Goal: Task Accomplishment & Management: Use online tool/utility

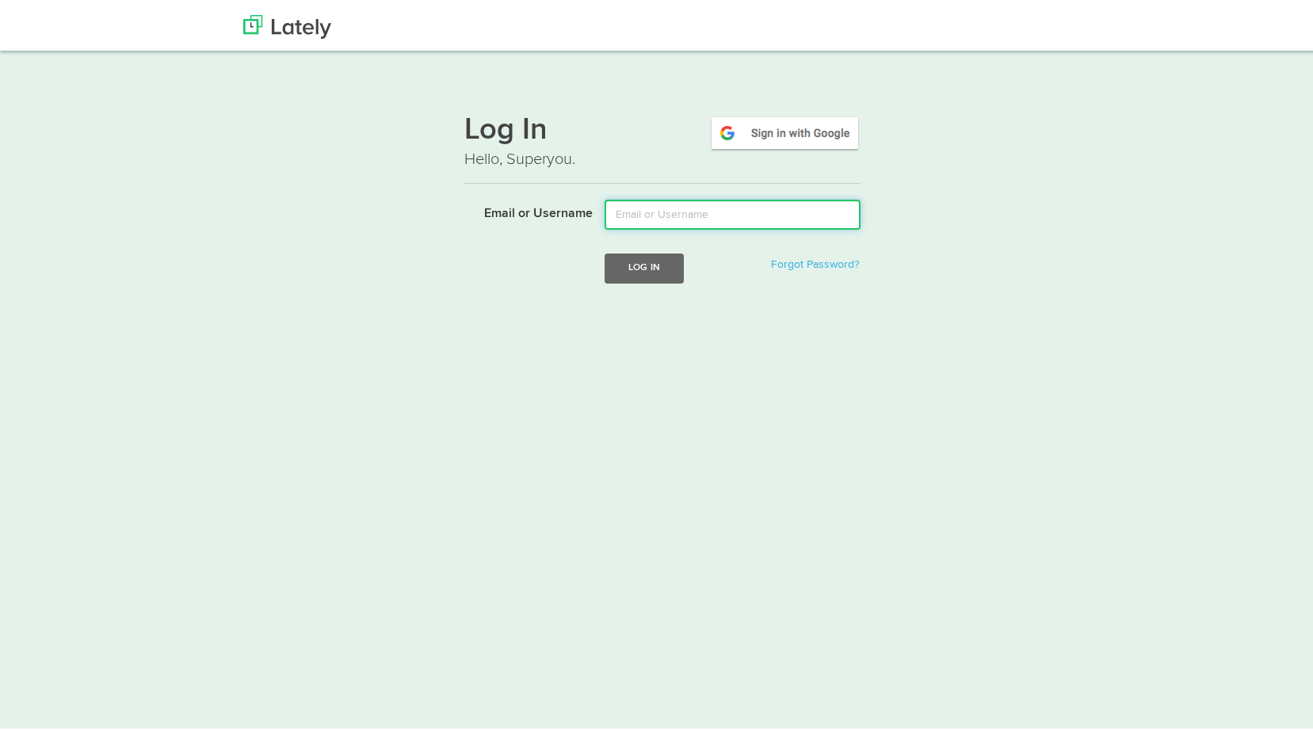
click at [673, 218] on input "Email or Username" at bounding box center [732, 211] width 256 height 30
type input "[PERSON_NAME][EMAIL_ADDRESS][DOMAIN_NAME]"
click at [670, 276] on button "Log In" at bounding box center [643, 264] width 79 height 29
click at [653, 263] on button "Log In" at bounding box center [643, 264] width 79 height 29
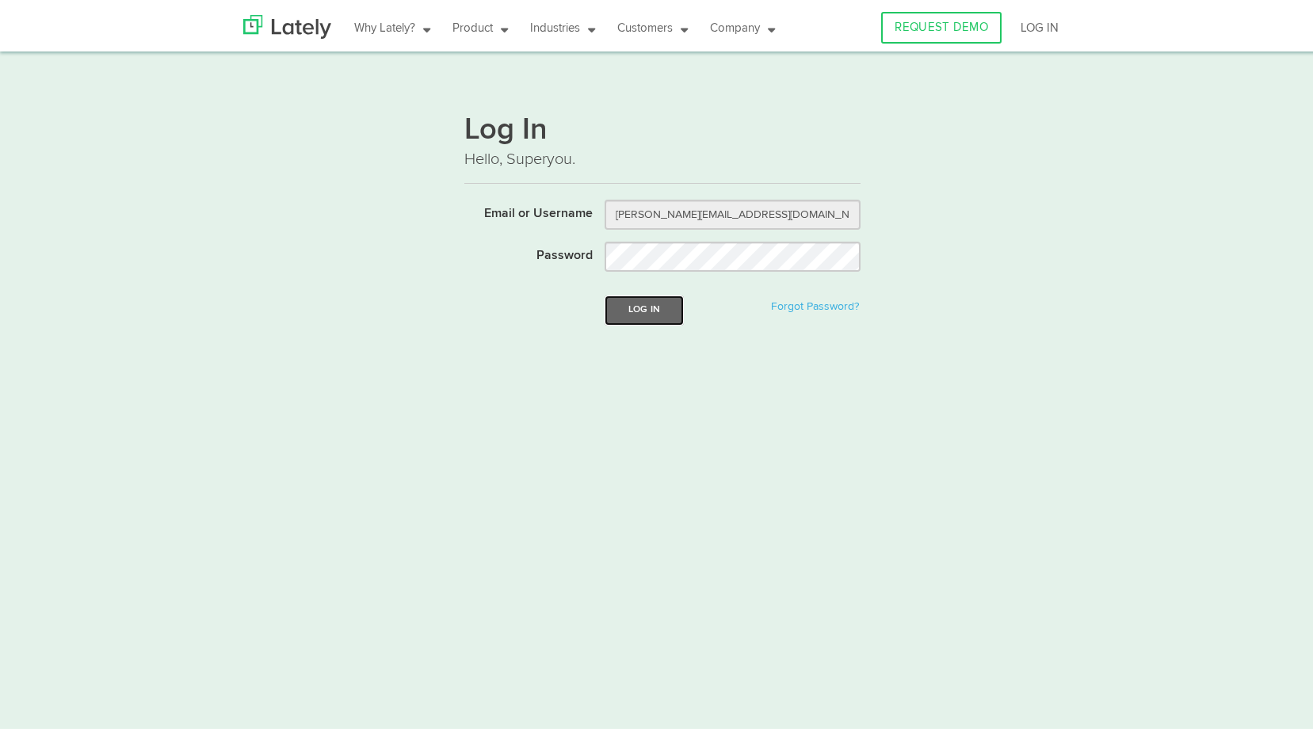
click at [654, 303] on button "Log In" at bounding box center [643, 306] width 79 height 29
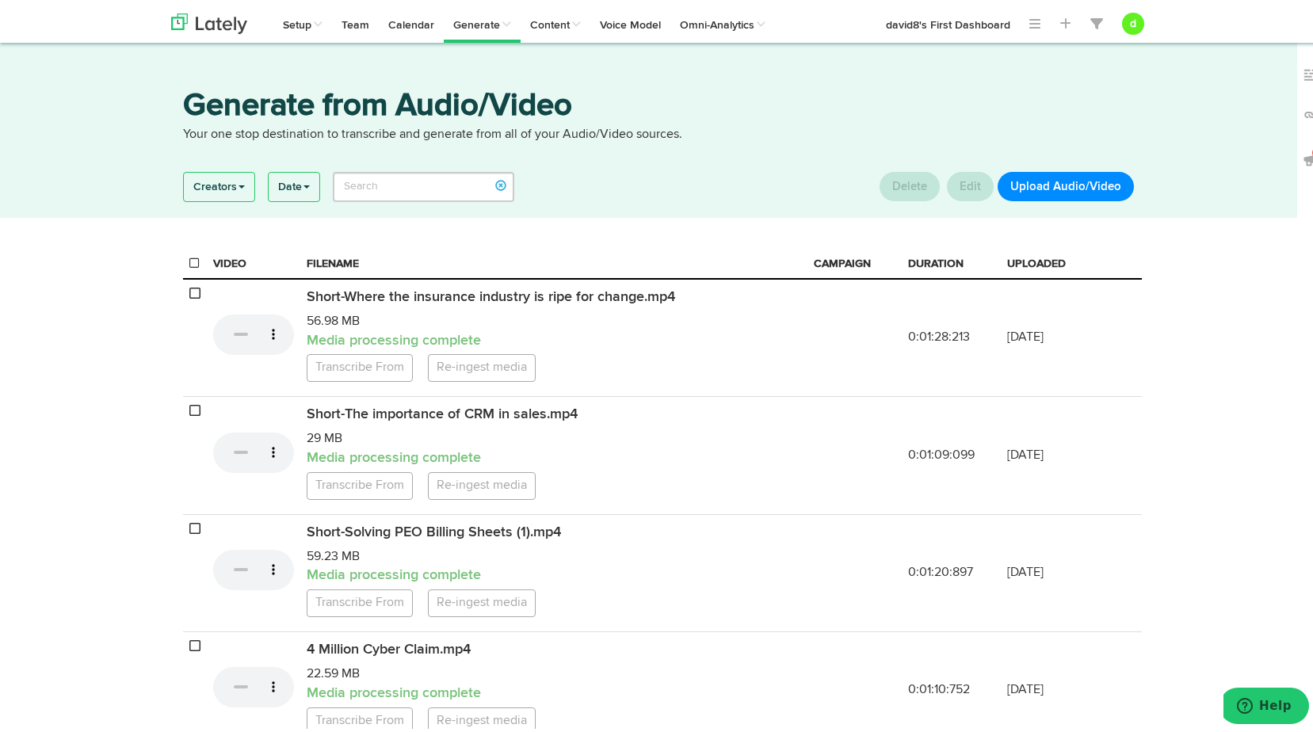
click at [1089, 191] on button "Upload Audio/Video" at bounding box center [1065, 183] width 136 height 29
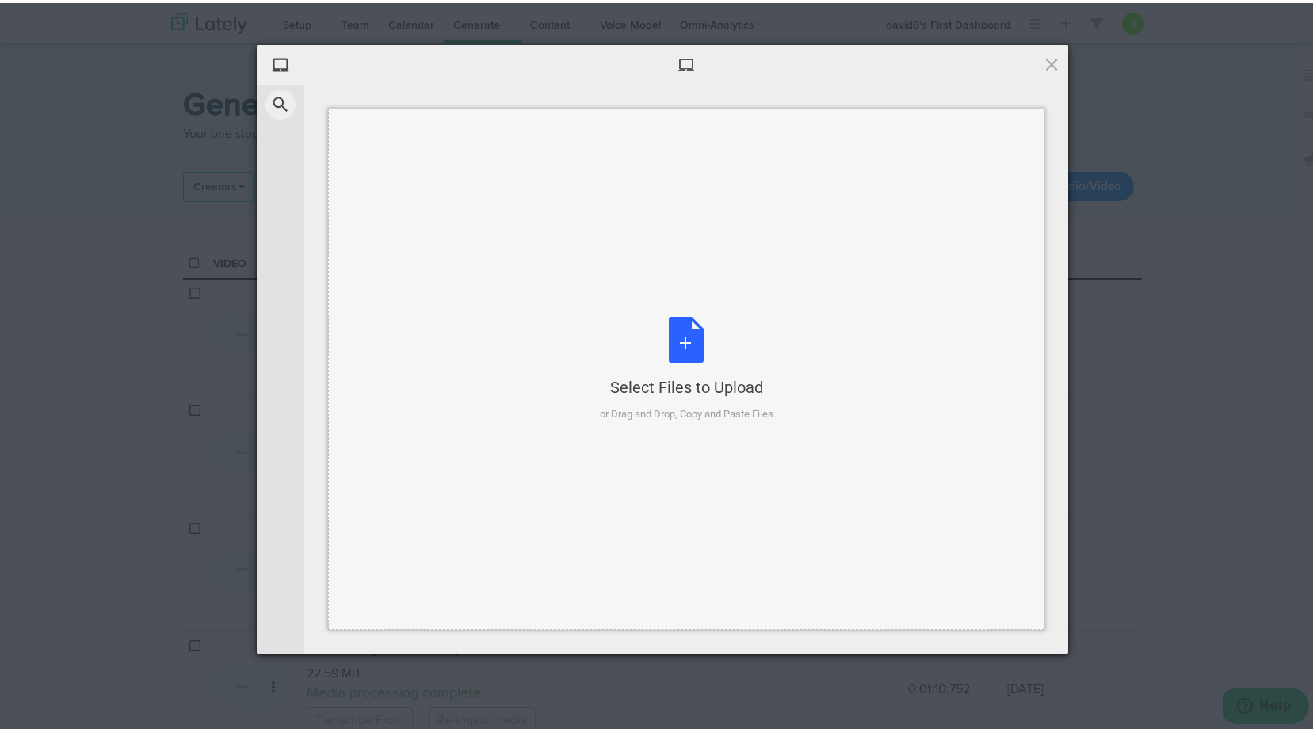
click at [695, 345] on div "Select Files to Upload or Drag and Drop, Copy and Paste Files" at bounding box center [686, 366] width 173 height 105
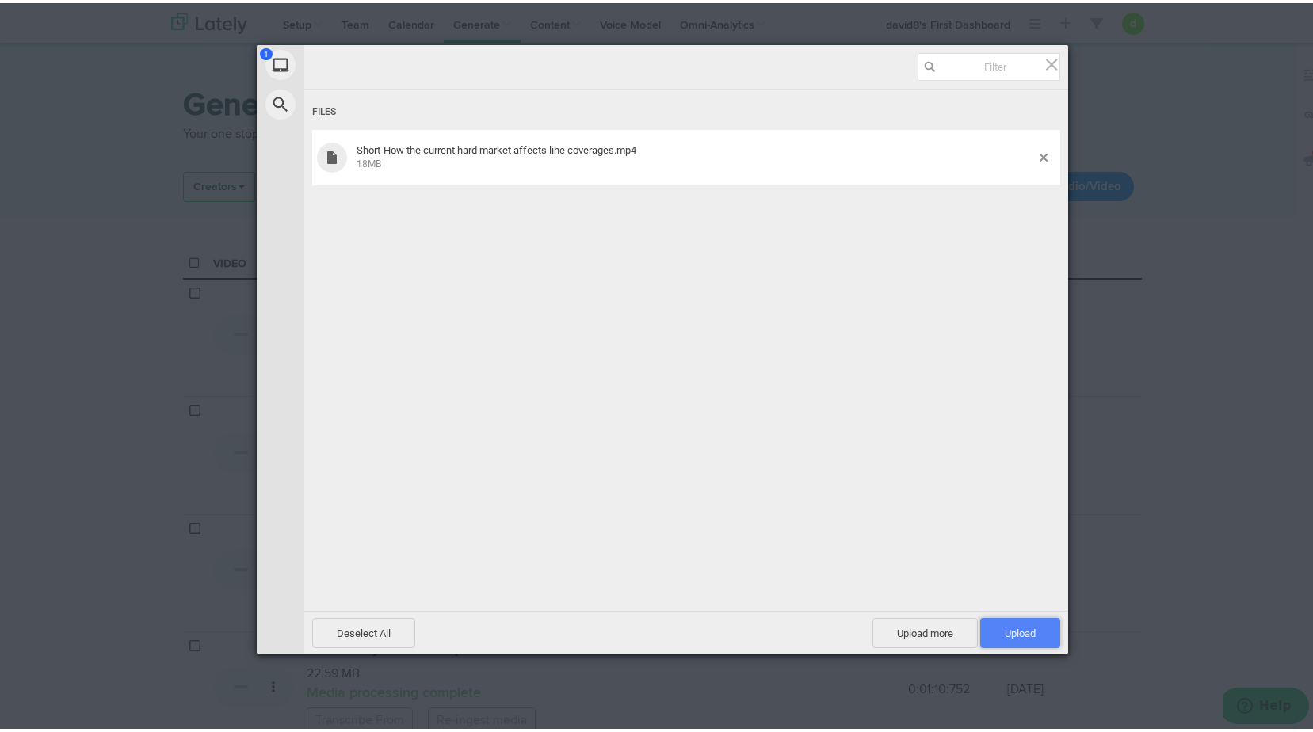
click at [1011, 638] on span "Upload 1" at bounding box center [1020, 630] width 80 height 30
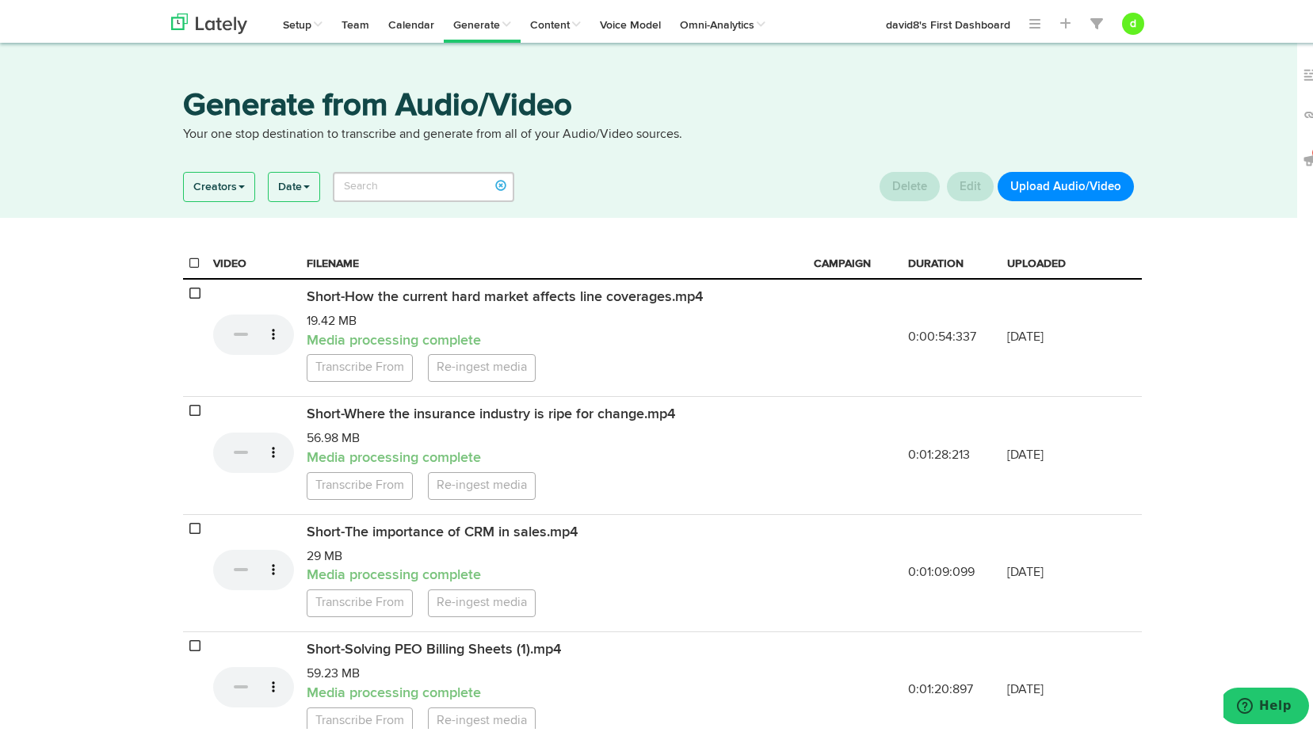
click at [1073, 185] on button "Upload Audio/Video" at bounding box center [1065, 183] width 136 height 29
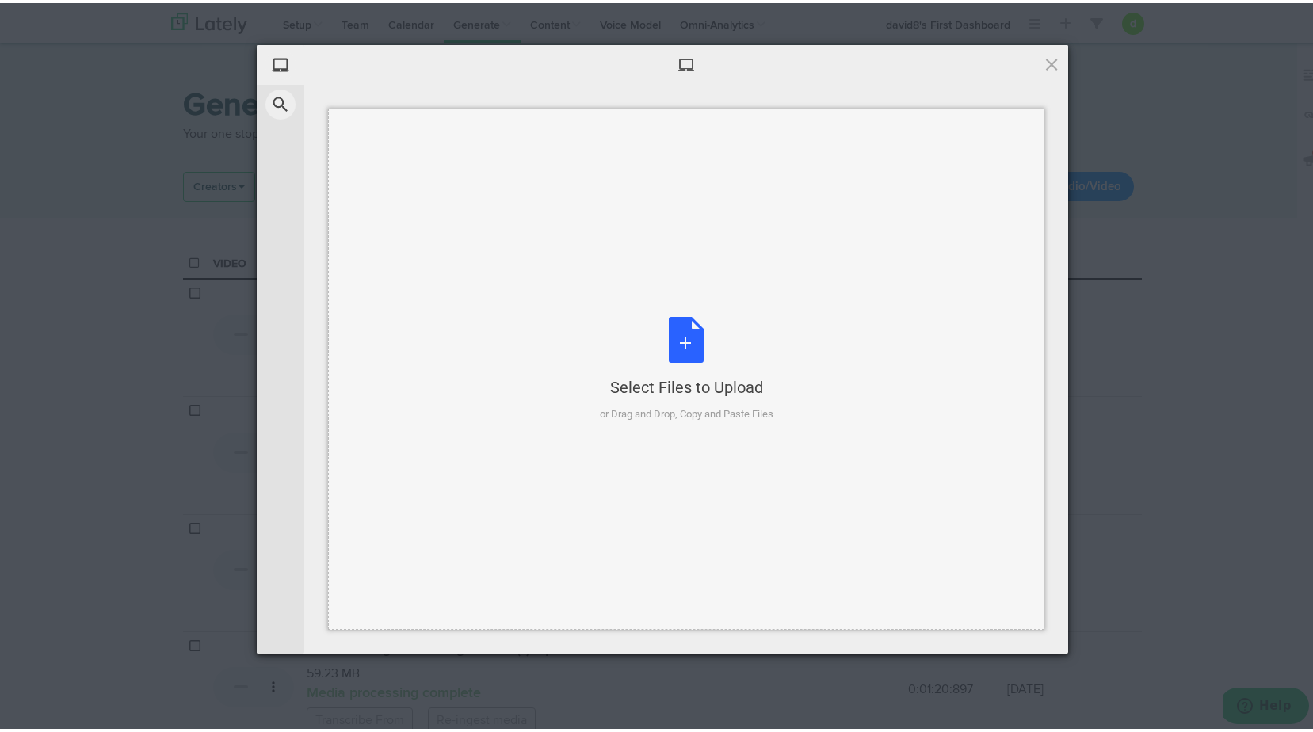
click at [661, 337] on div "Select Files to Upload or Drag and Drop, Copy and Paste Files" at bounding box center [686, 366] width 173 height 105
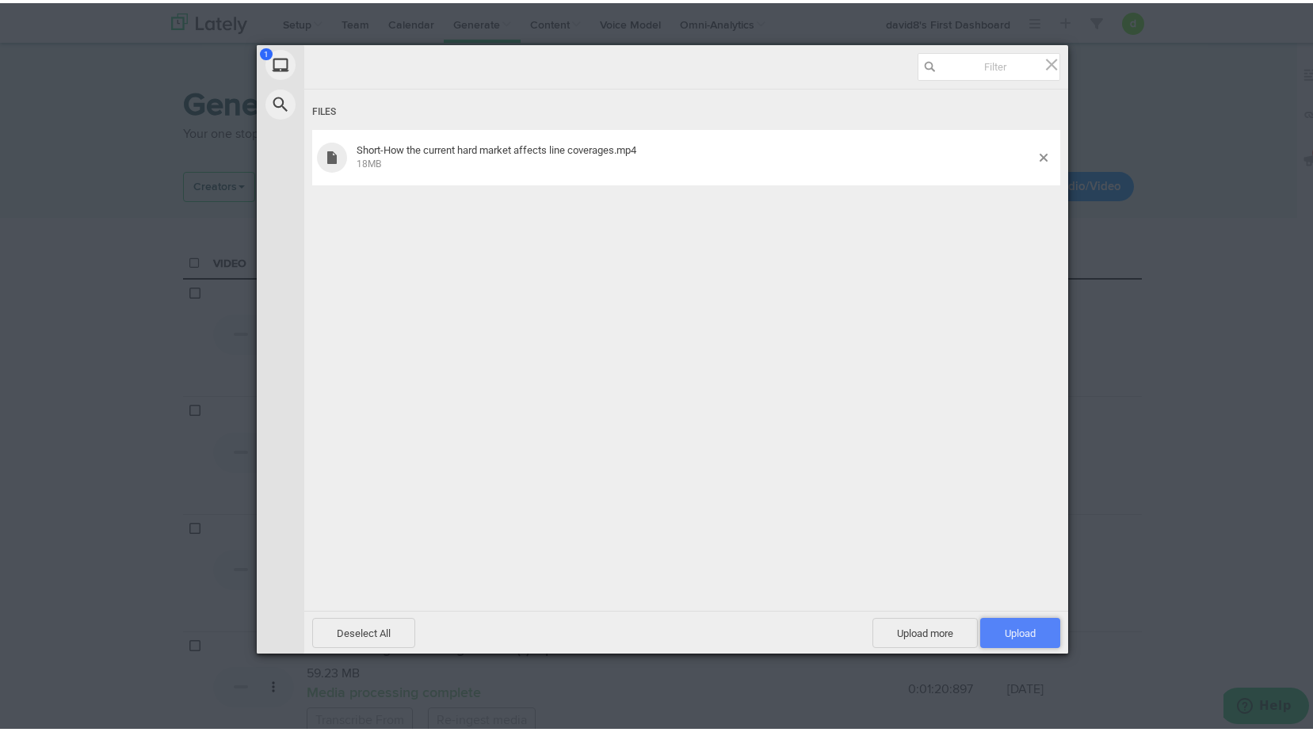
click at [1018, 631] on span "Upload 1" at bounding box center [1019, 630] width 31 height 12
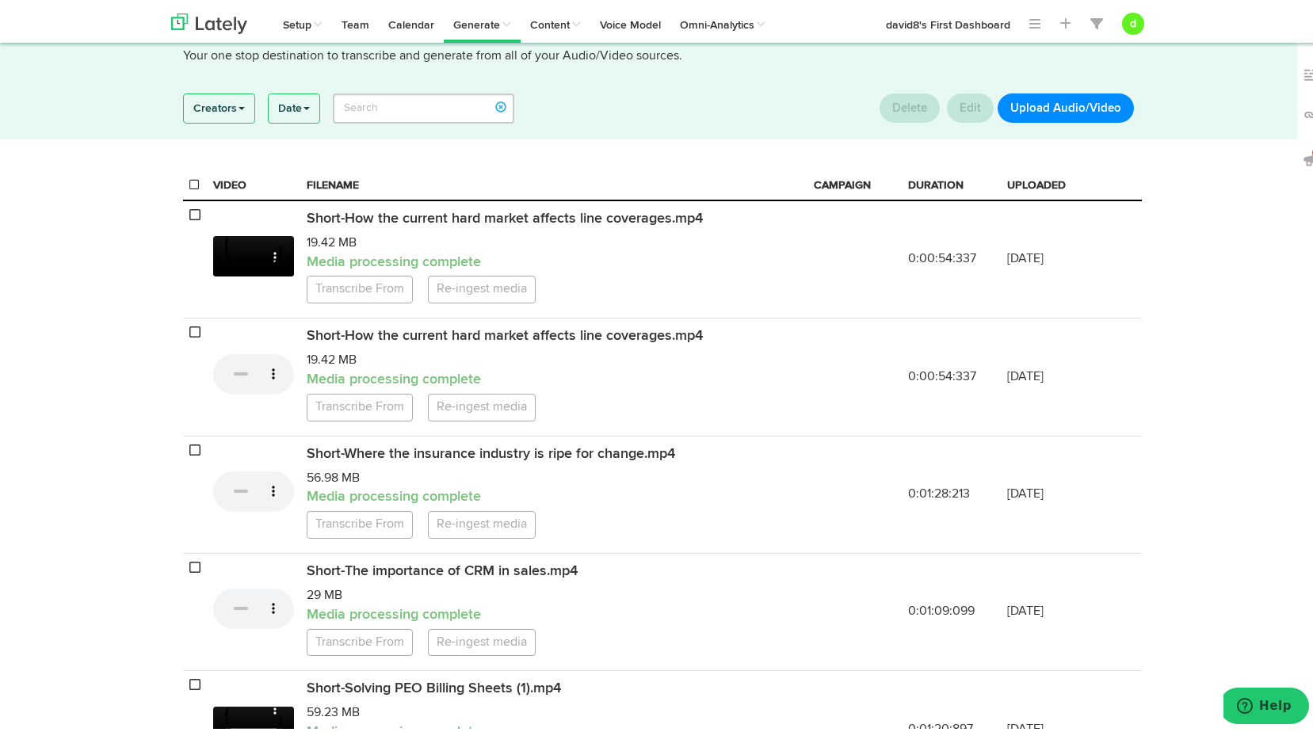
scroll to position [79, 0]
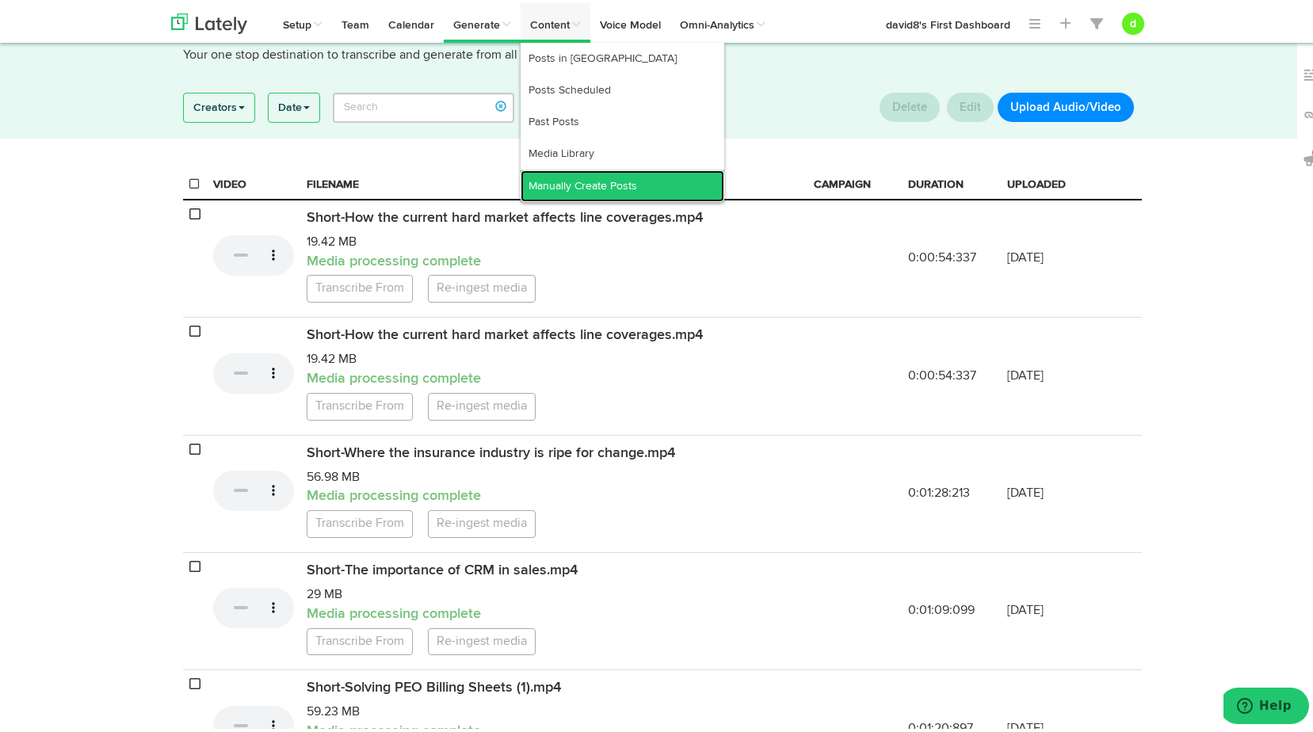
click at [556, 177] on link "Manually Create Posts" at bounding box center [622, 183] width 204 height 32
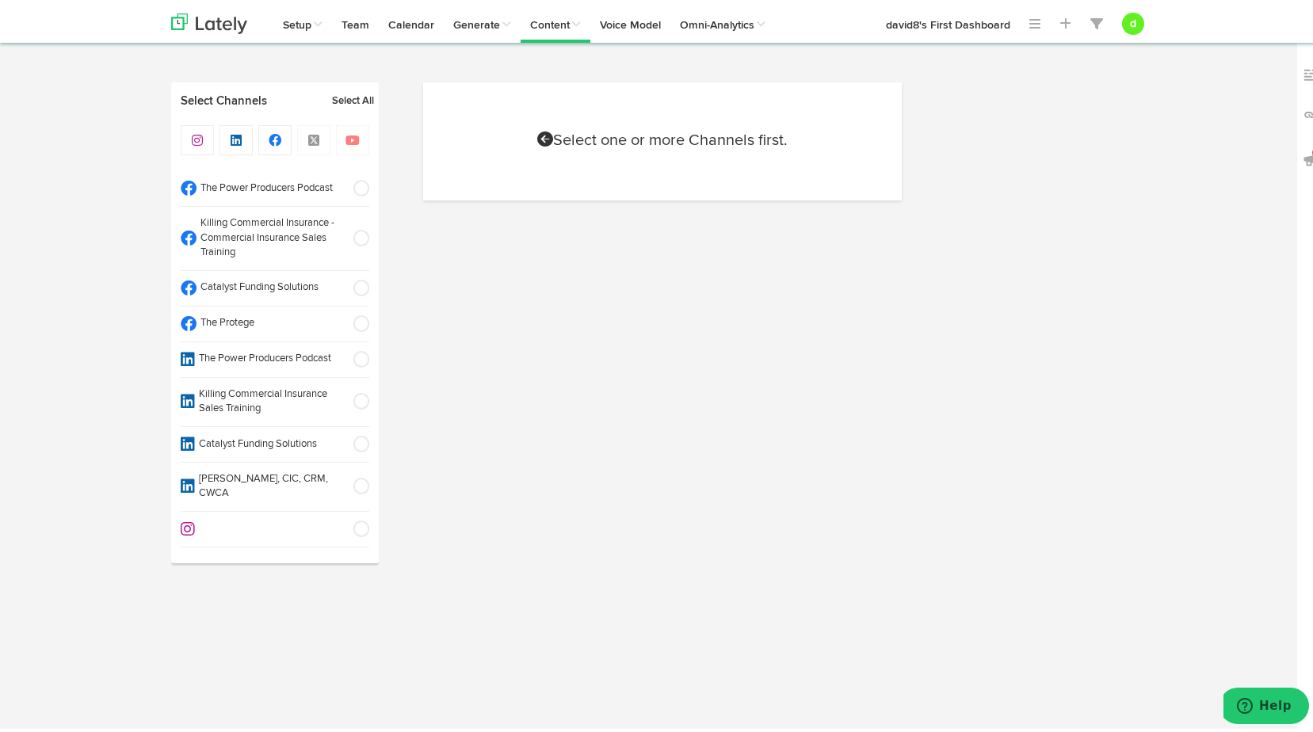
click at [355, 319] on span at bounding box center [356, 321] width 26 height 16
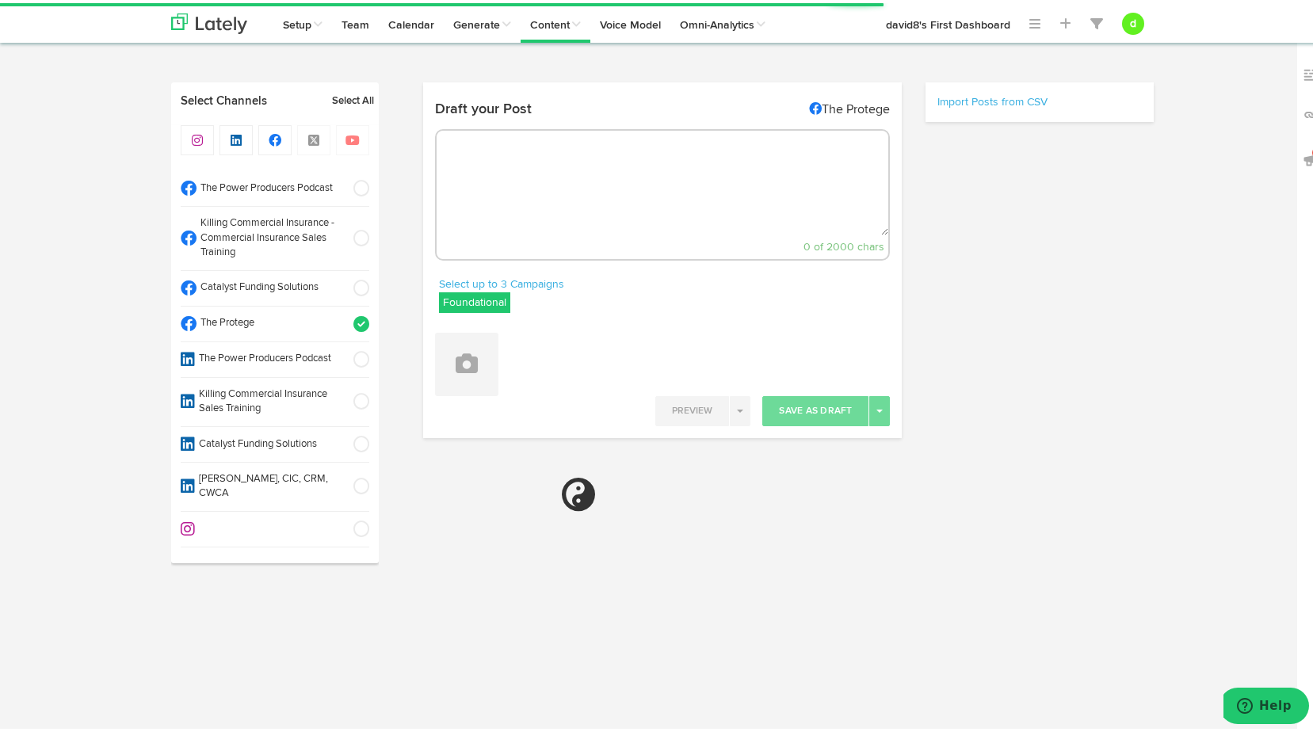
select select "11"
select select "04"
select select "PM"
click at [454, 297] on label "Foundational" at bounding box center [474, 299] width 71 height 21
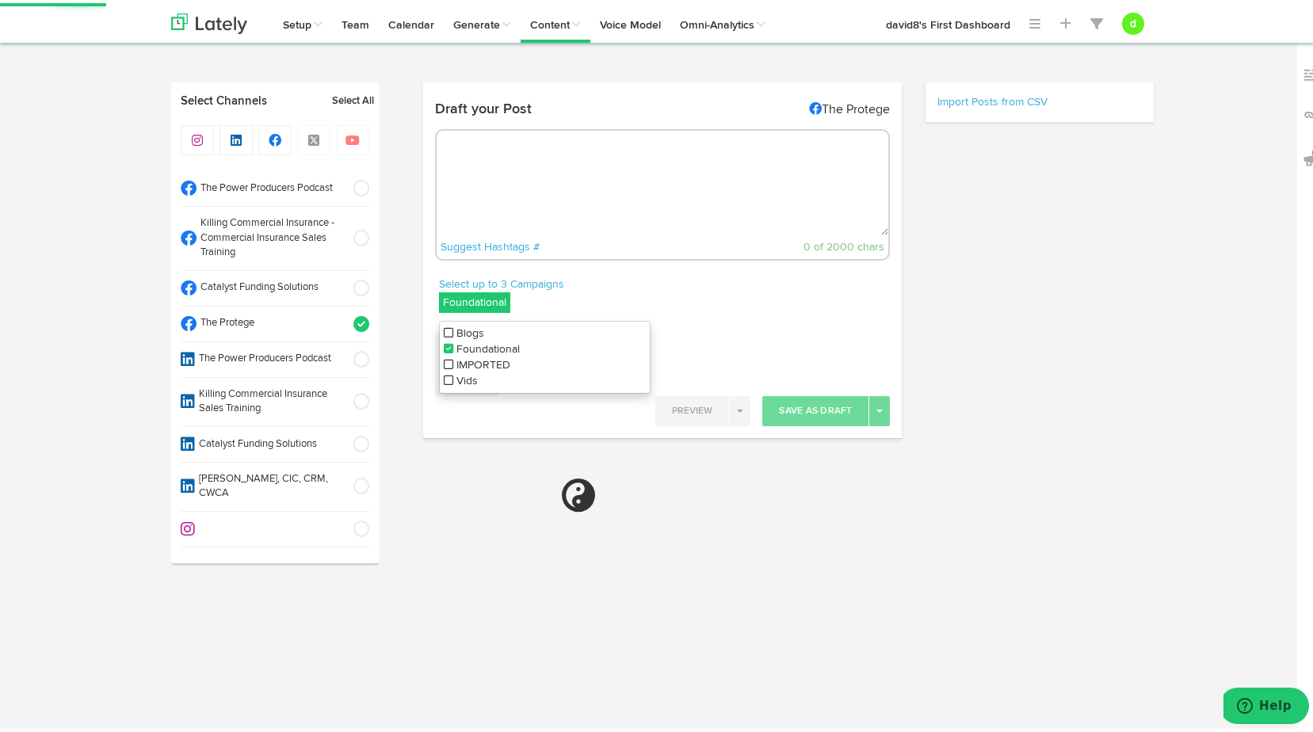
click at [443, 384] on li "Vids" at bounding box center [545, 378] width 210 height 16
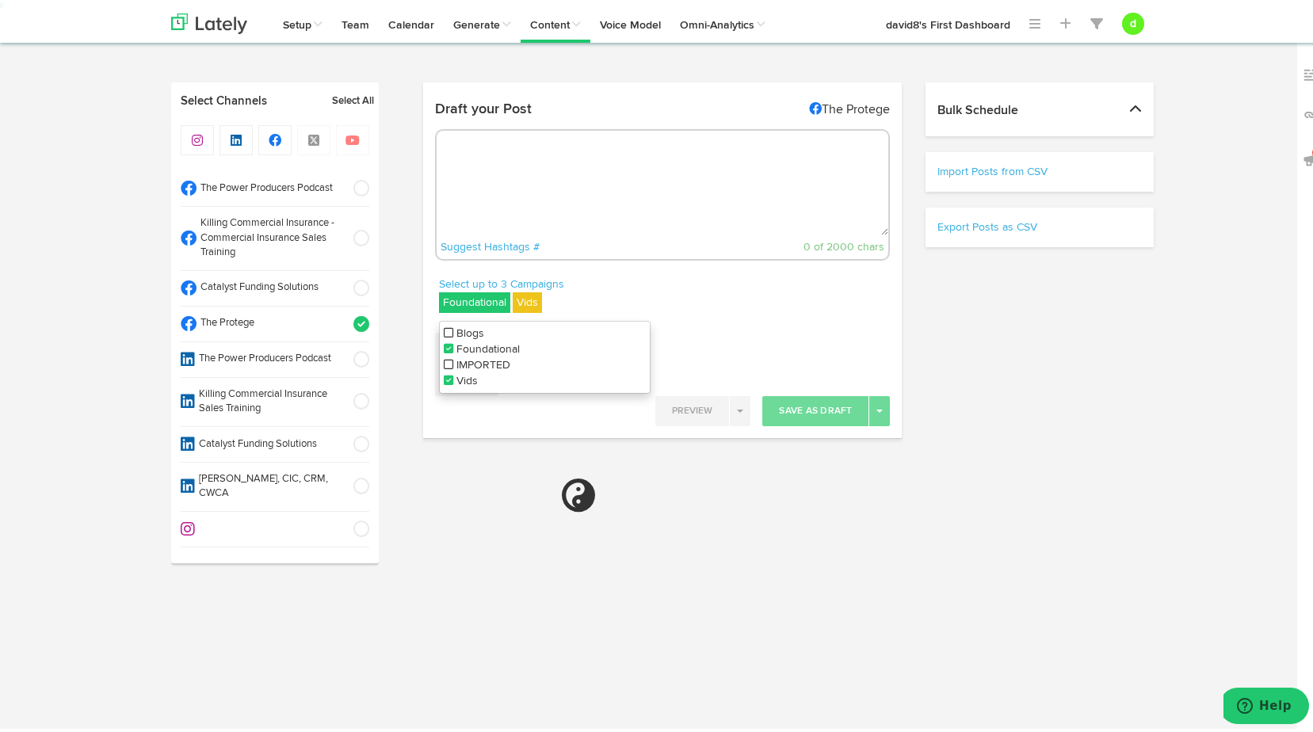
select select "11"
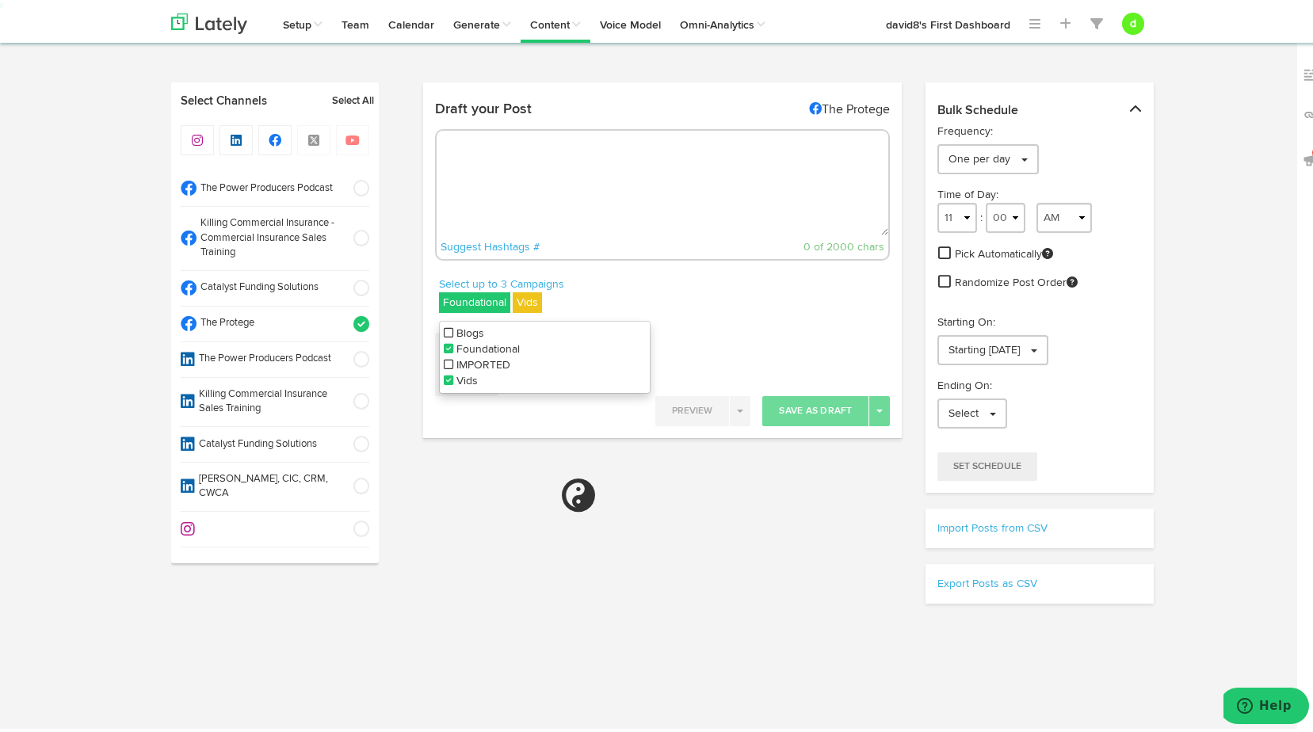
click at [444, 341] on icon at bounding box center [449, 345] width 10 height 11
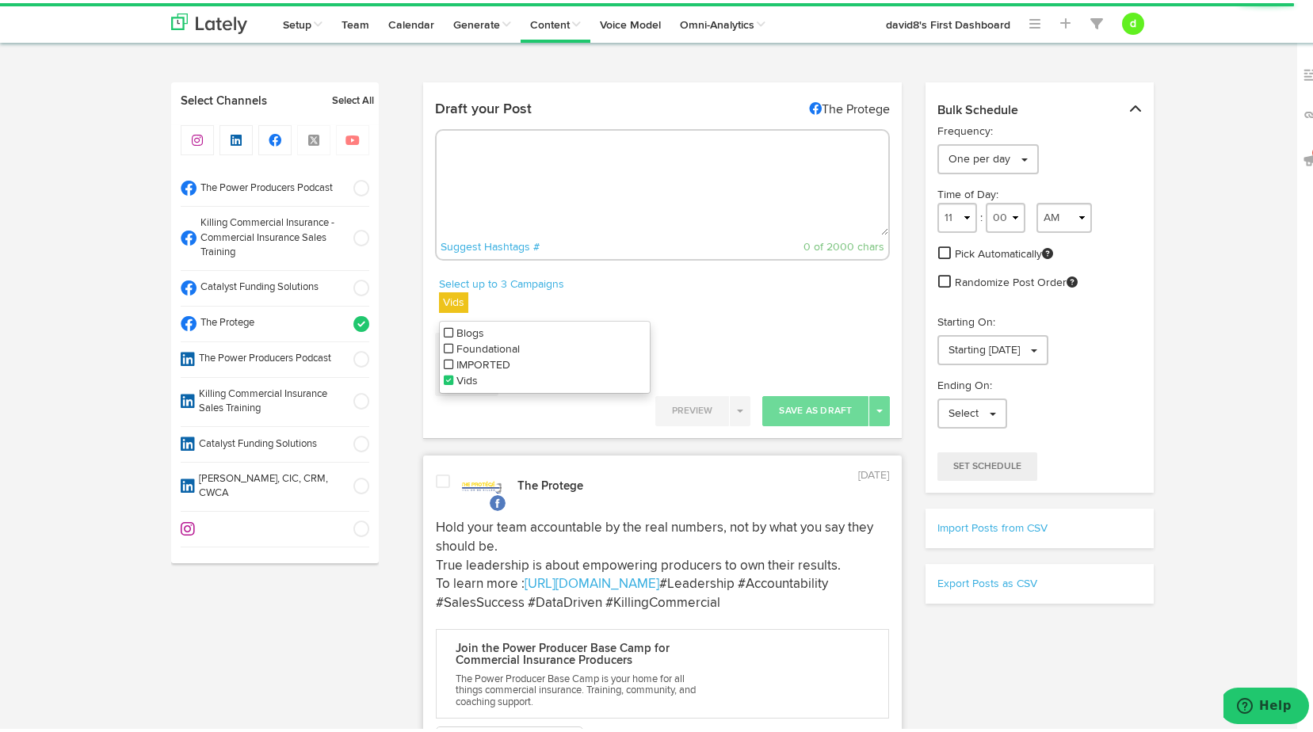
drag, startPoint x: 623, startPoint y: 289, endPoint x: 542, endPoint y: 318, distance: 85.7
click at [622, 289] on div "Select up to 3 Campaigns Vids Blogs Foundational IMPORTED Vids" at bounding box center [544, 295] width 211 height 44
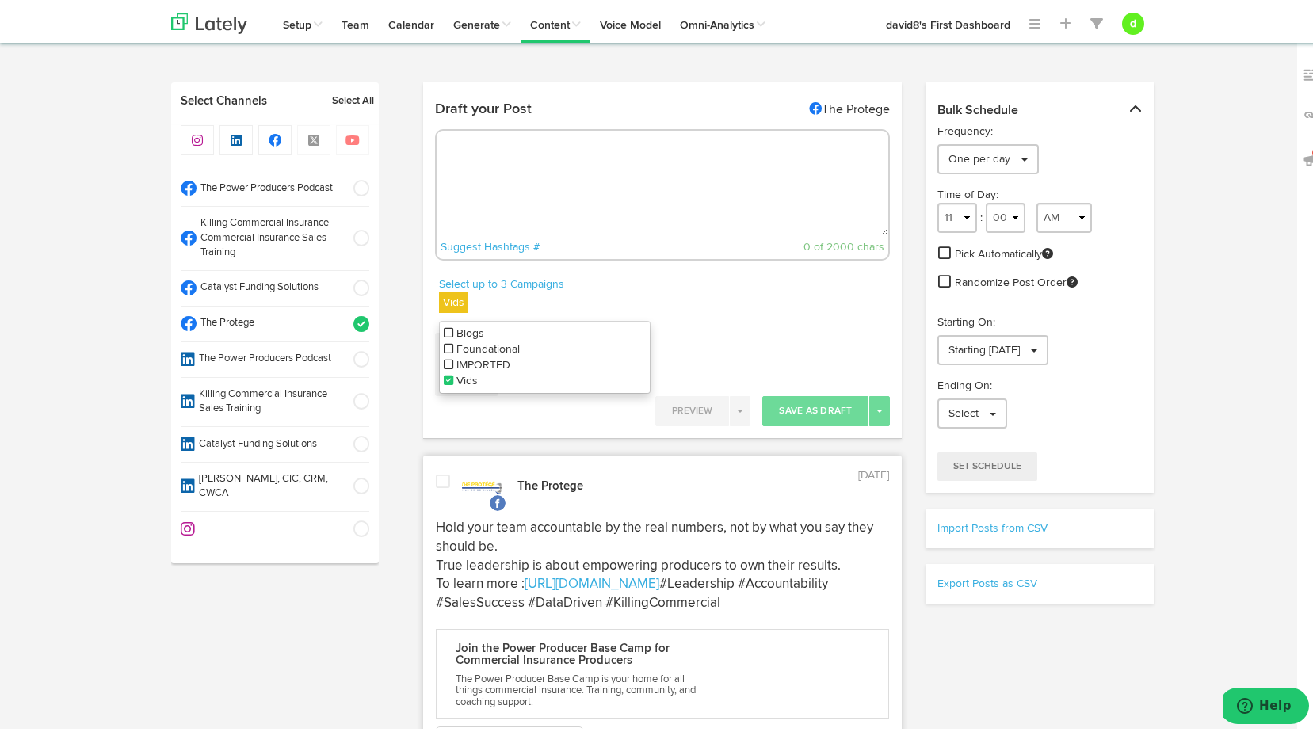
click at [587, 299] on div "Select up to 3 Campaigns Vids Blogs Foundational IMPORTED Vids" at bounding box center [544, 295] width 211 height 44
paste textarea ""The hardest market we’ve seen in 20 years—property, GL, auto, and umbrella are…"
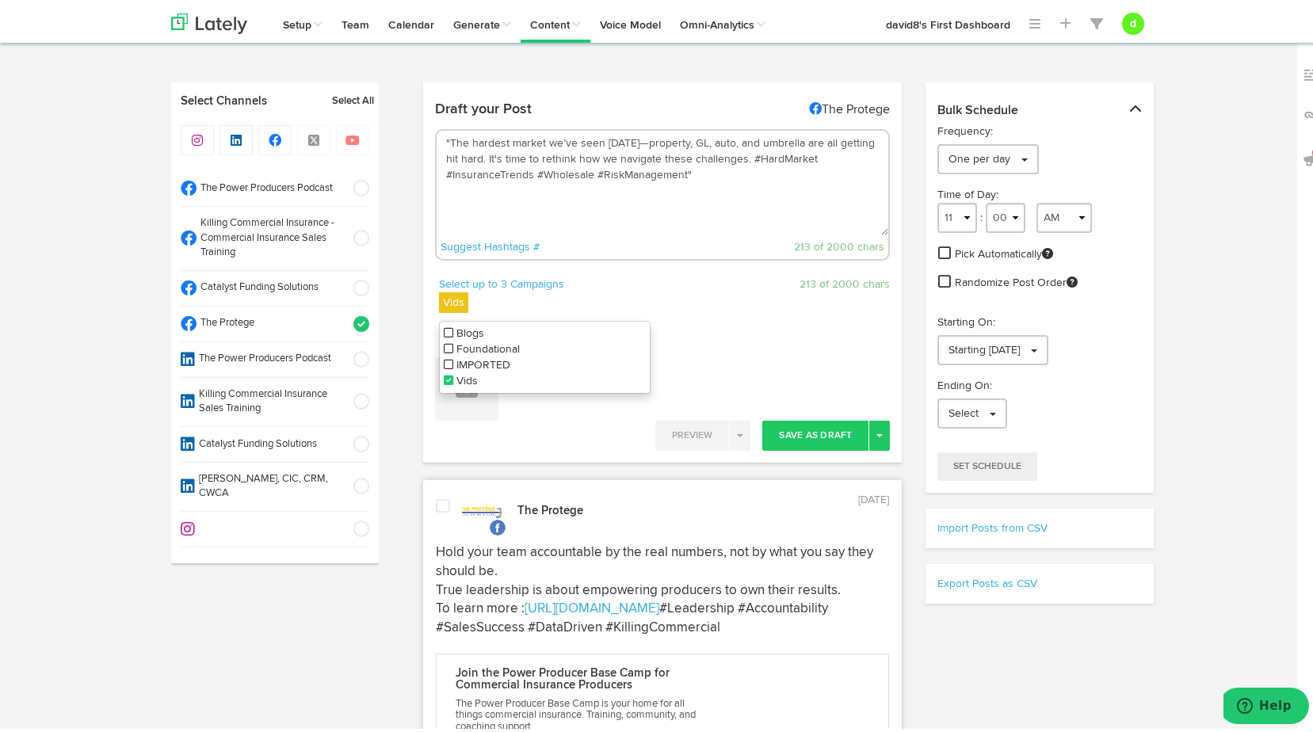
click at [443, 137] on textarea ""The hardest market we’ve seen in 20 years—property, GL, auto, and umbrella are…" at bounding box center [662, 180] width 452 height 105
click at [698, 173] on textarea "The hardest market we’ve seen in 20 years—property, GL, auto, and umbrella are …" at bounding box center [662, 180] width 452 height 105
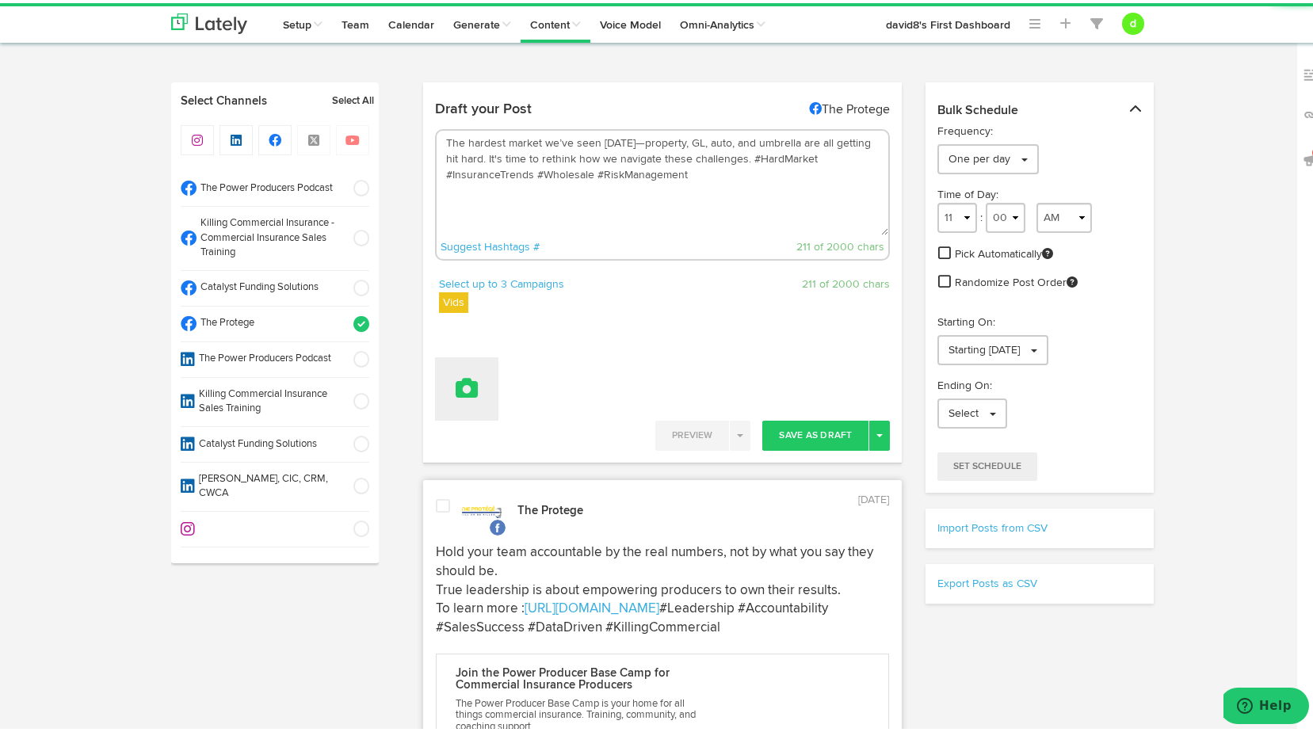
type textarea "The hardest market we’ve seen in 20 years—property, GL, auto, and umbrella are …"
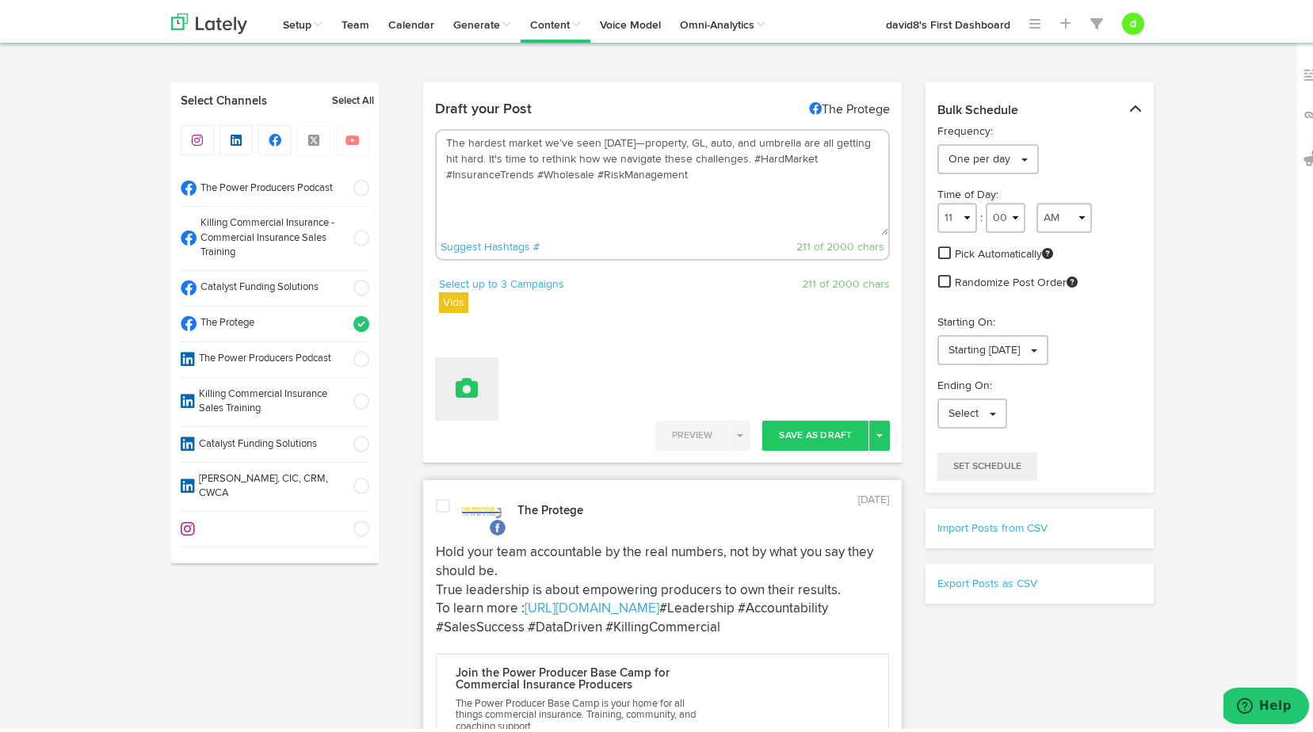
click at [478, 406] on button at bounding box center [466, 385] width 63 height 63
click at [484, 453] on link "Attach Videos from Lately" at bounding box center [511, 463] width 150 height 25
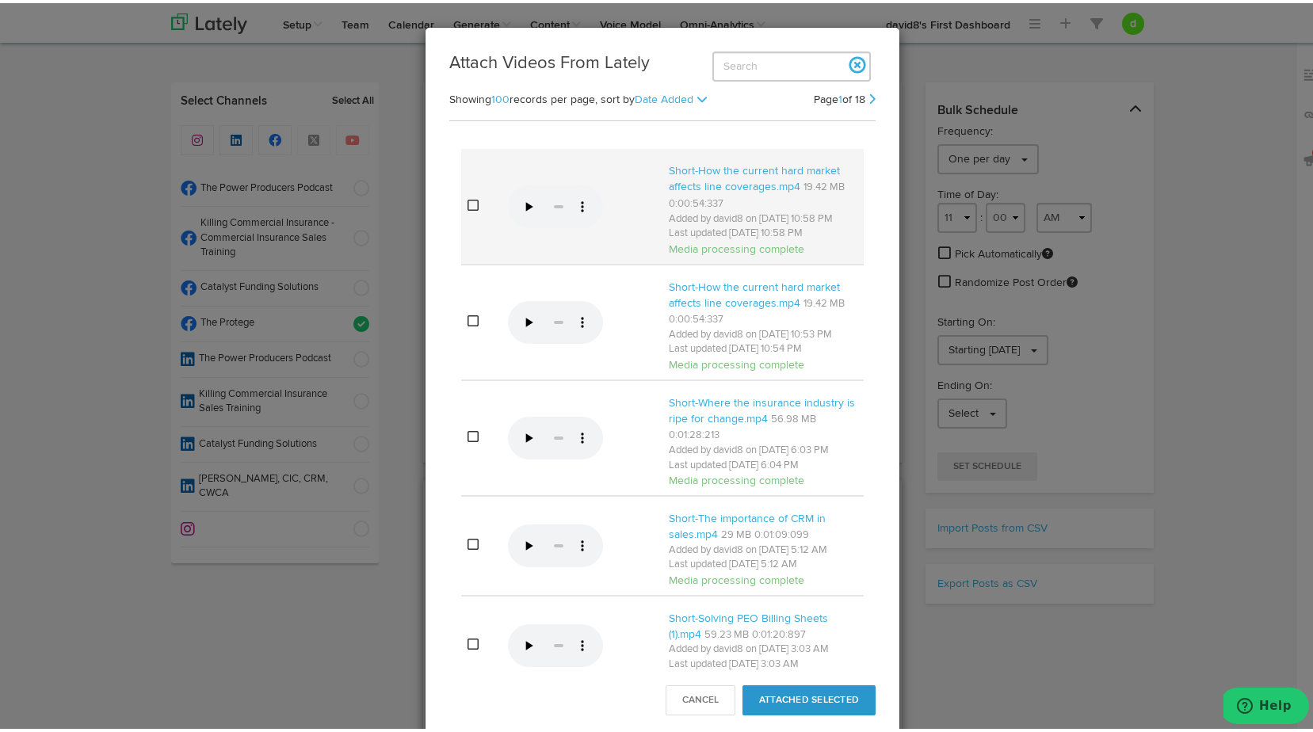
click at [467, 208] on icon at bounding box center [472, 202] width 11 height 13
click at [766, 699] on button "Attached Selected" at bounding box center [808, 697] width 133 height 30
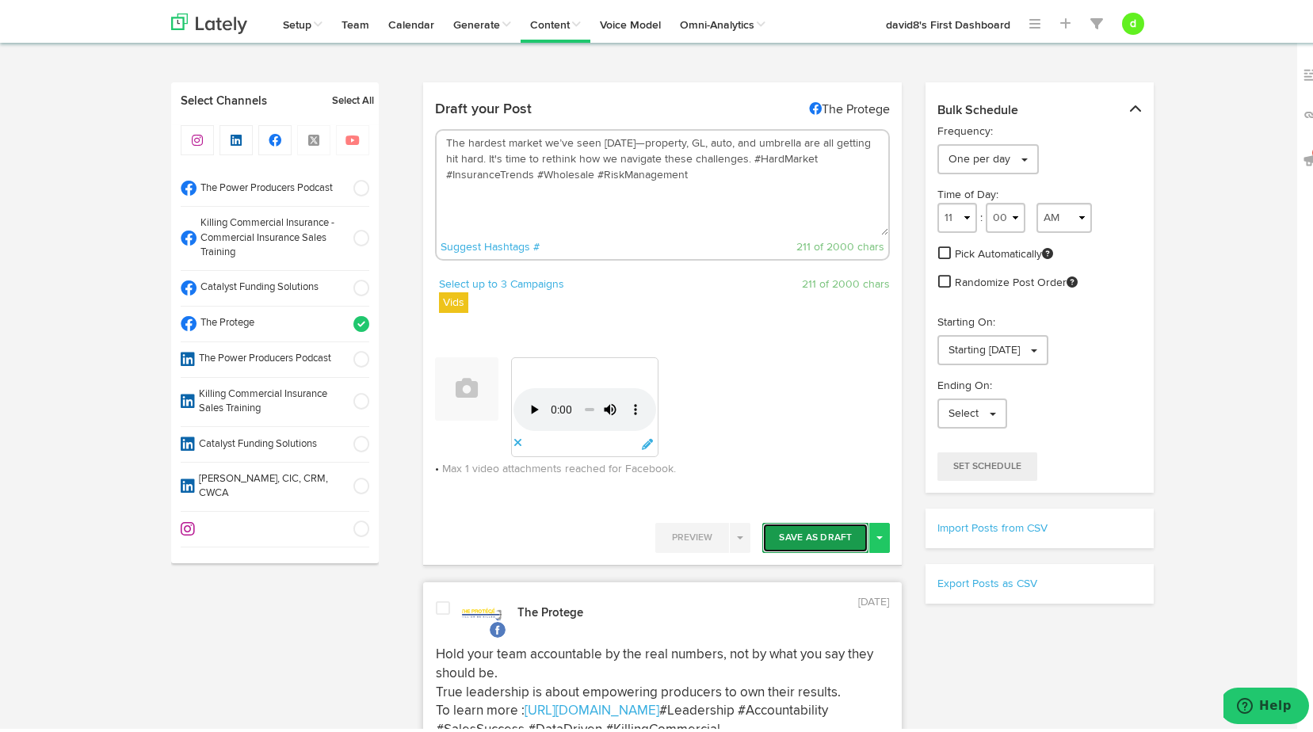
click at [810, 528] on button "Save As Draft" at bounding box center [815, 535] width 106 height 30
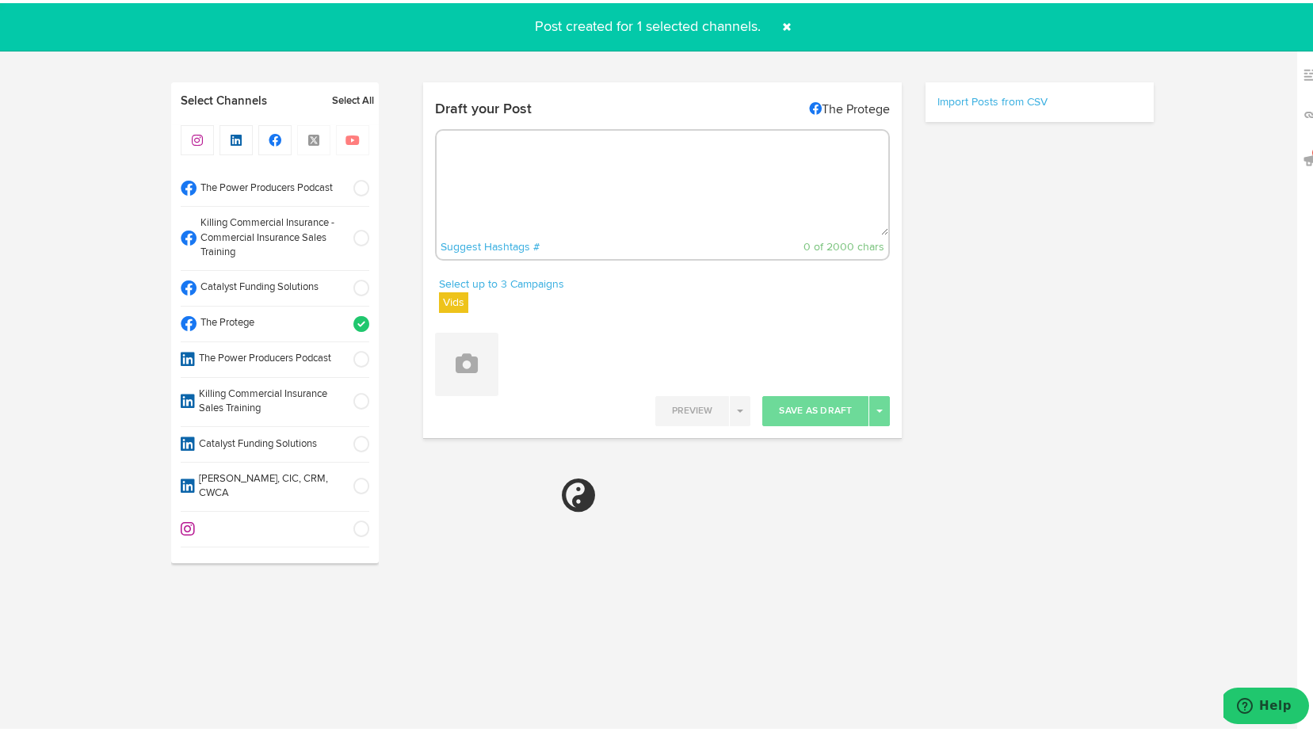
select select "11"
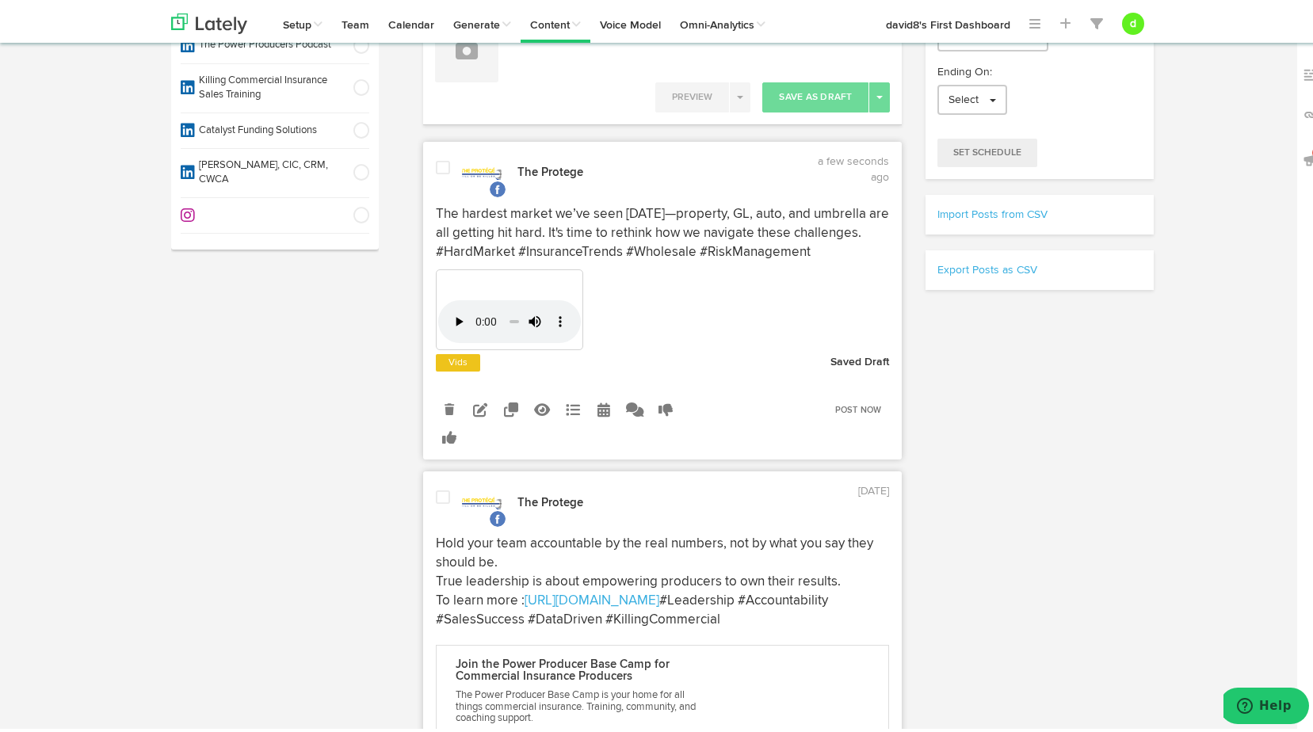
scroll to position [317, 0]
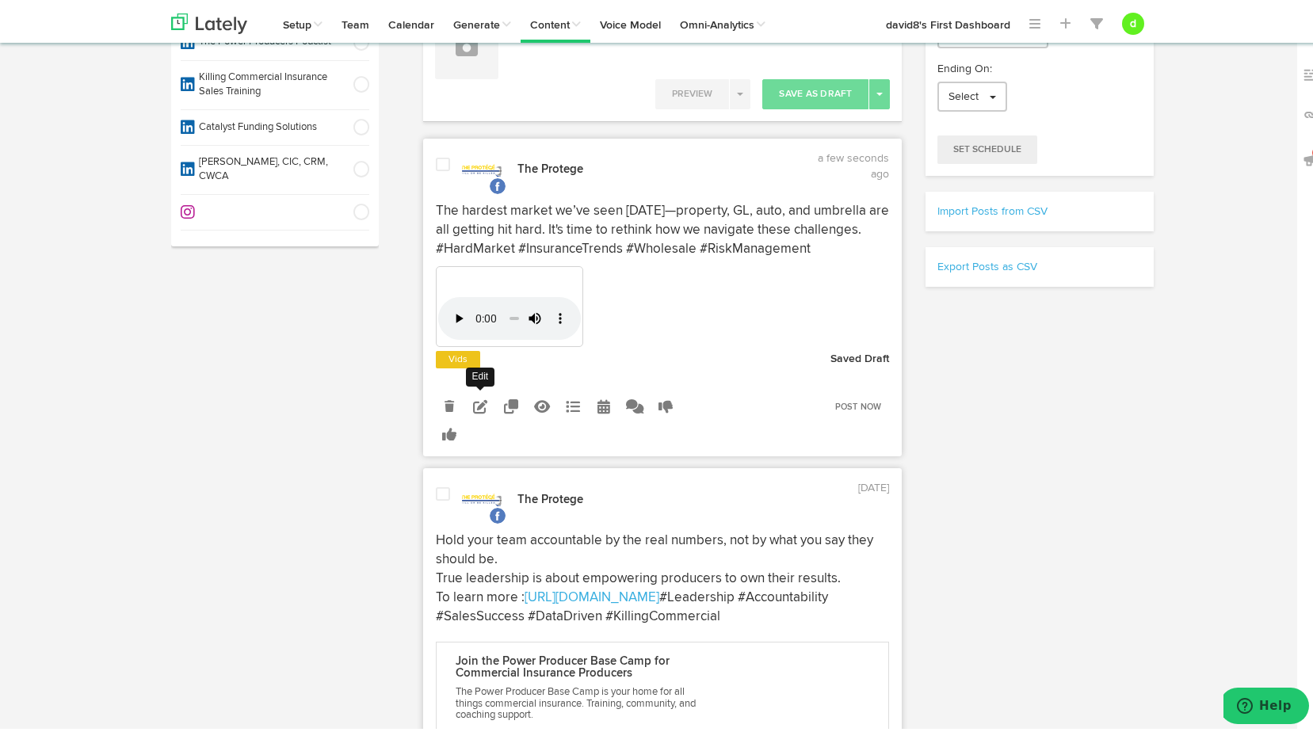
click at [474, 400] on icon at bounding box center [480, 403] width 14 height 14
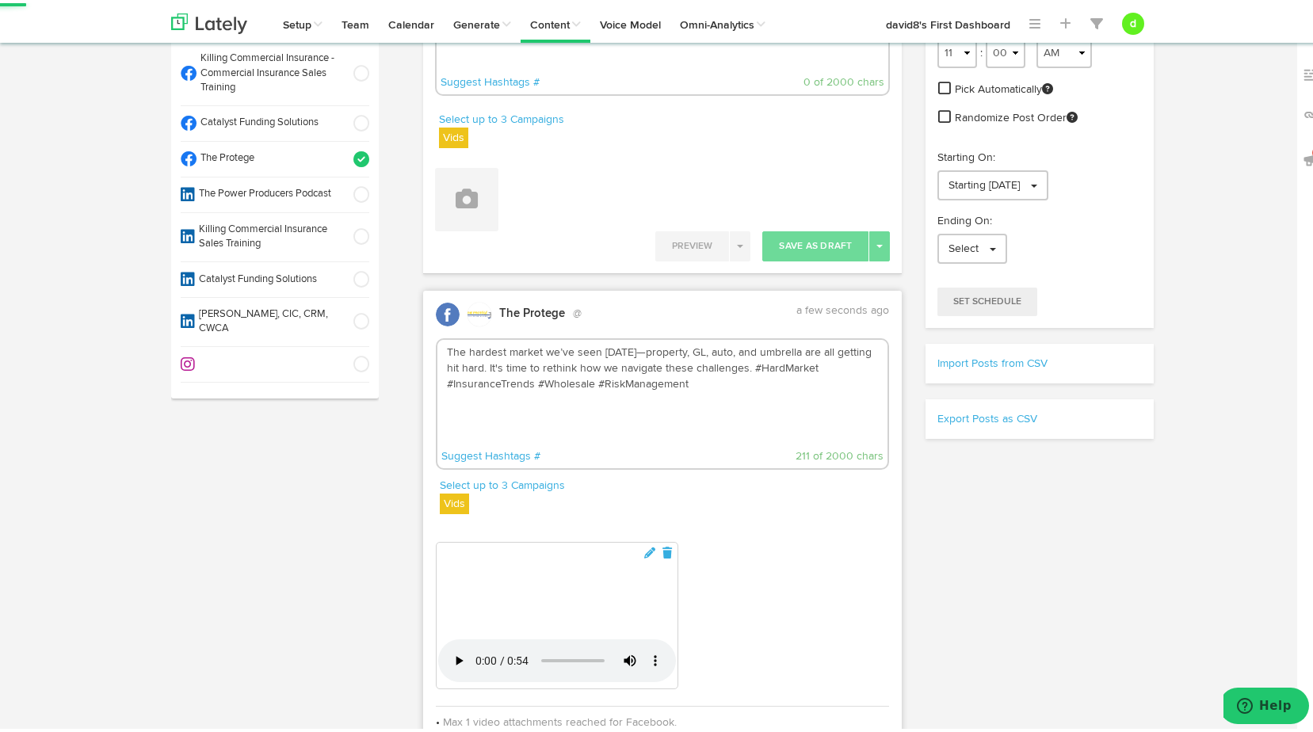
scroll to position [158, 0]
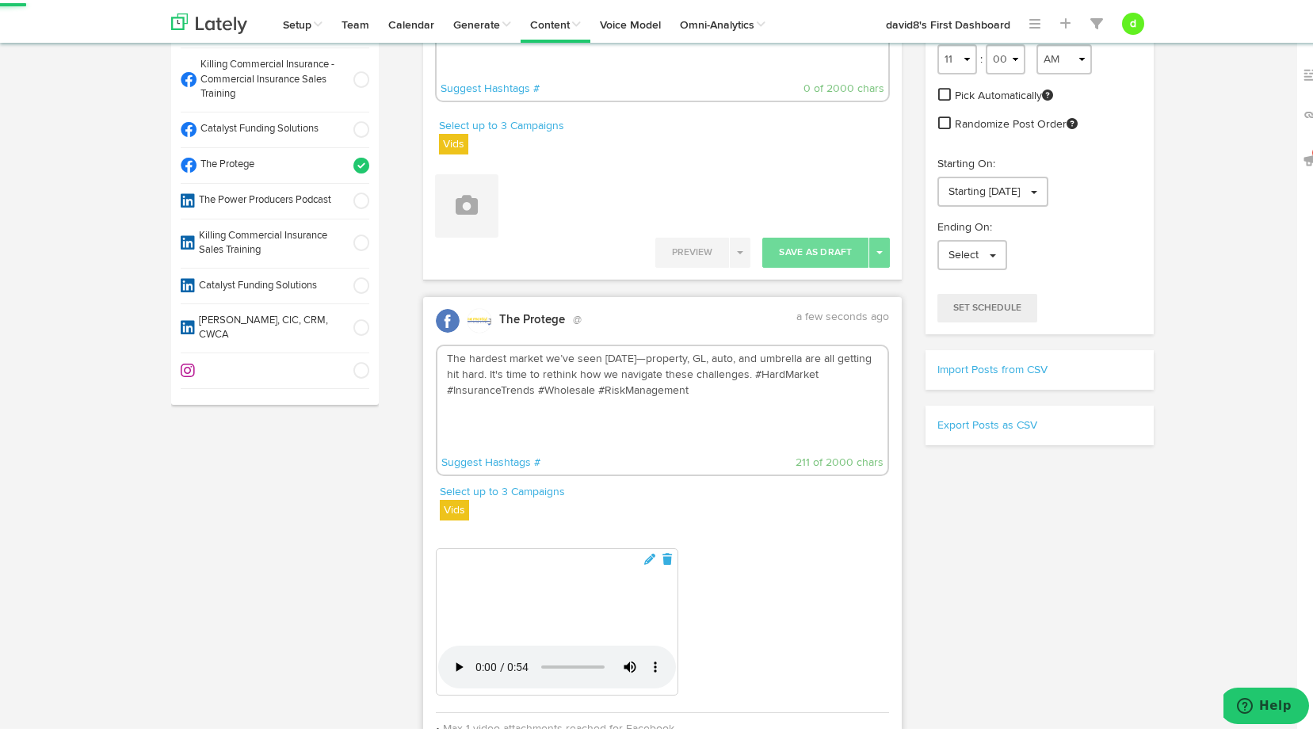
click at [779, 369] on textarea "The hardest market we’ve seen in 20 years—property, GL, auto, and umbrella are …" at bounding box center [662, 395] width 451 height 105
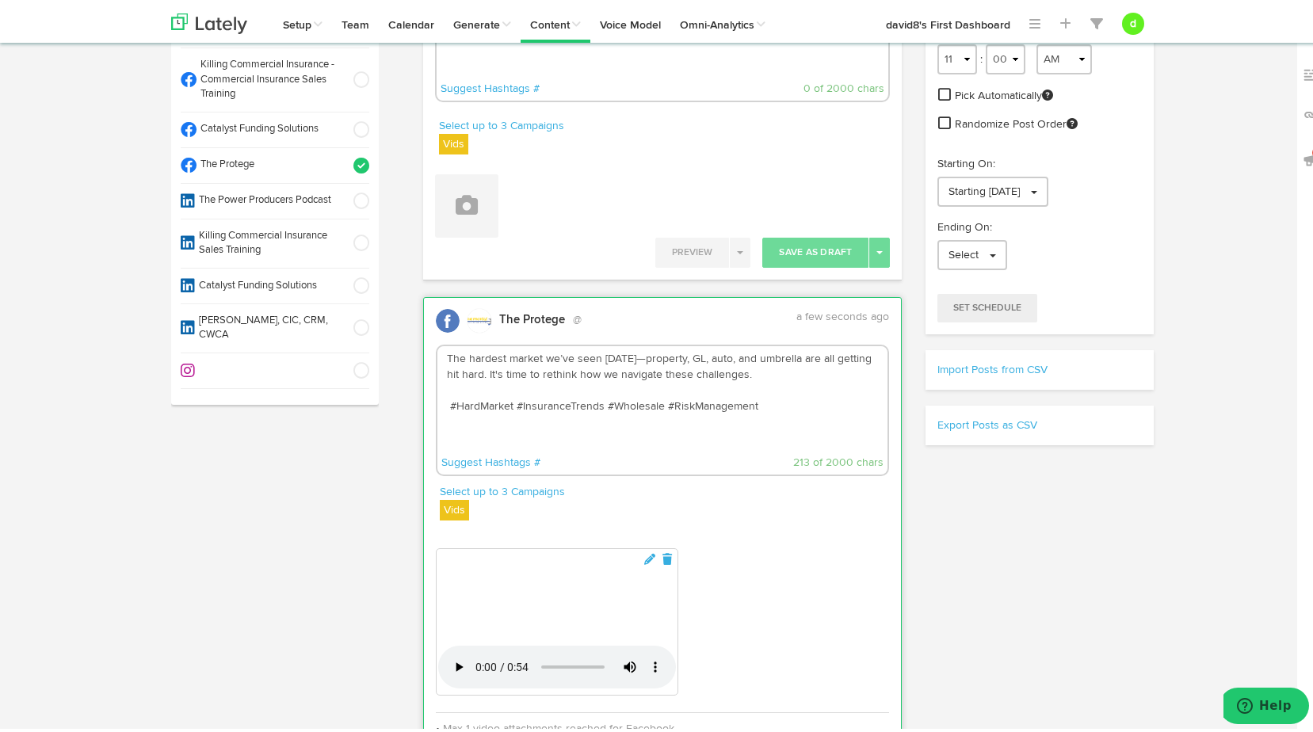
click at [453, 384] on textarea "The hardest market we’ve seen in 20 years—property, GL, auto, and umbrella are …" at bounding box center [662, 395] width 451 height 105
paste textarea "https://killingcommercial.com/power-producer-base-camp/"
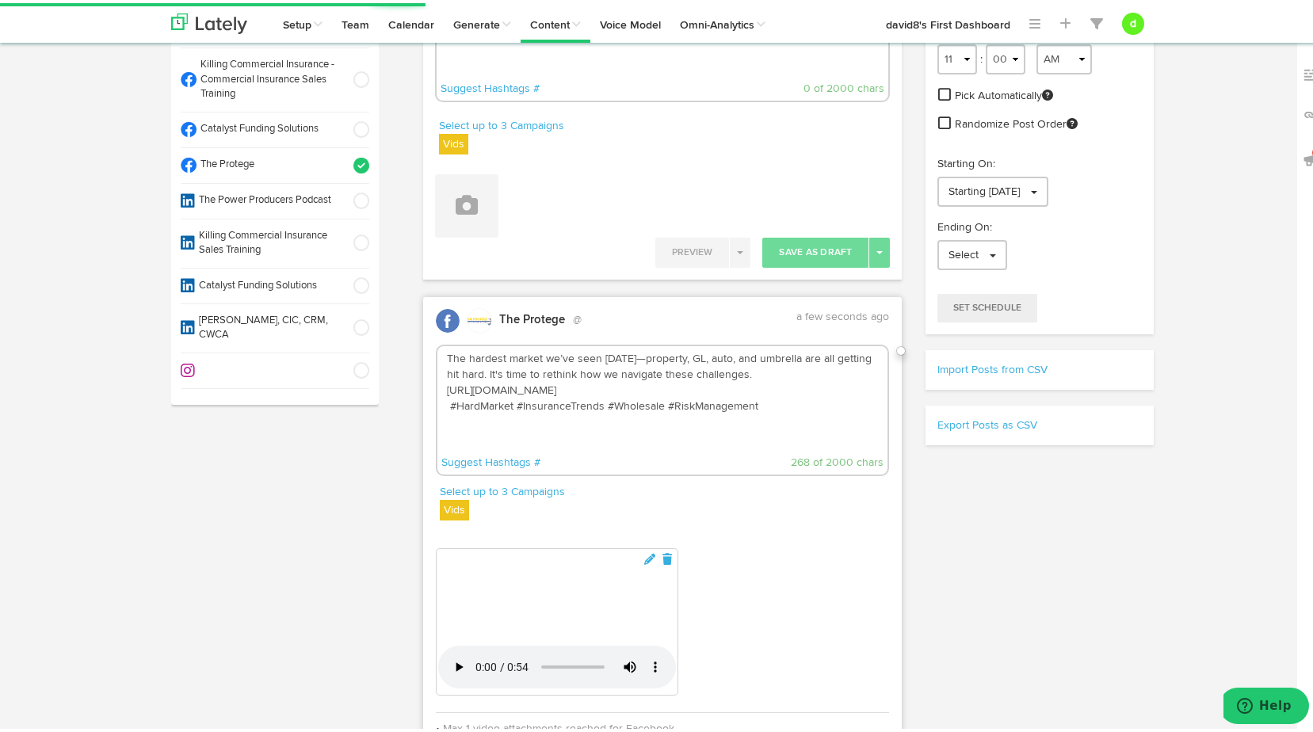
click at [441, 382] on textarea "The hardest market we’ve seen in 20 years—property, GL, auto, and umbrella are …" at bounding box center [662, 395] width 451 height 105
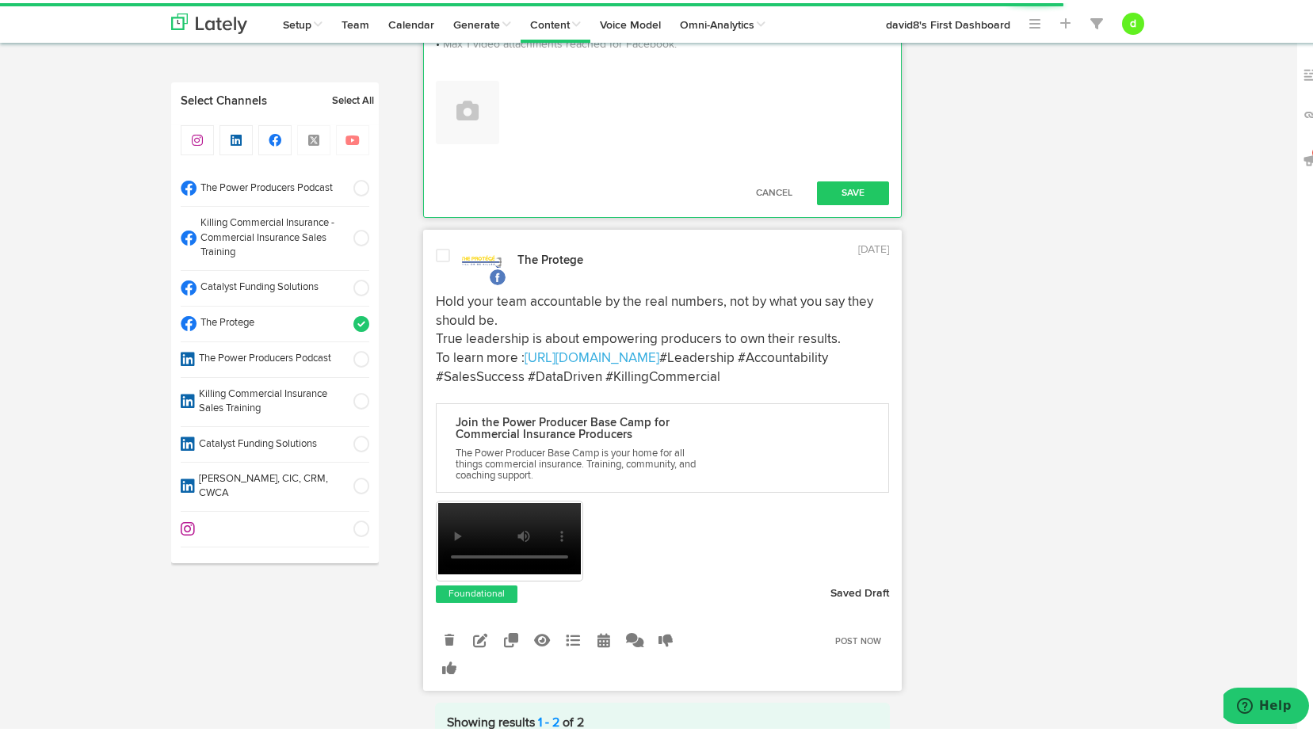
scroll to position [1109, 0]
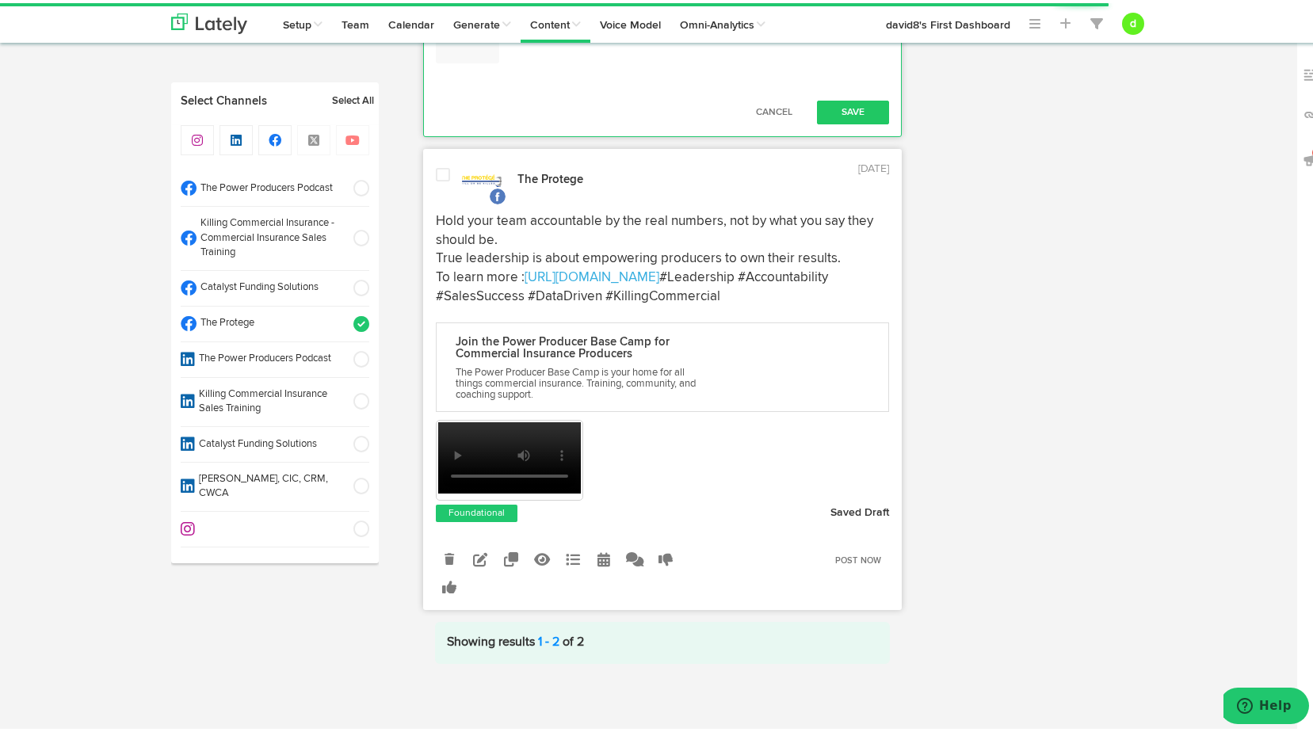
type textarea "The hardest market we’ve seen in 20 years—property, GL, auto, and umbrella are …"
click at [830, 121] on button "Save" at bounding box center [853, 109] width 73 height 24
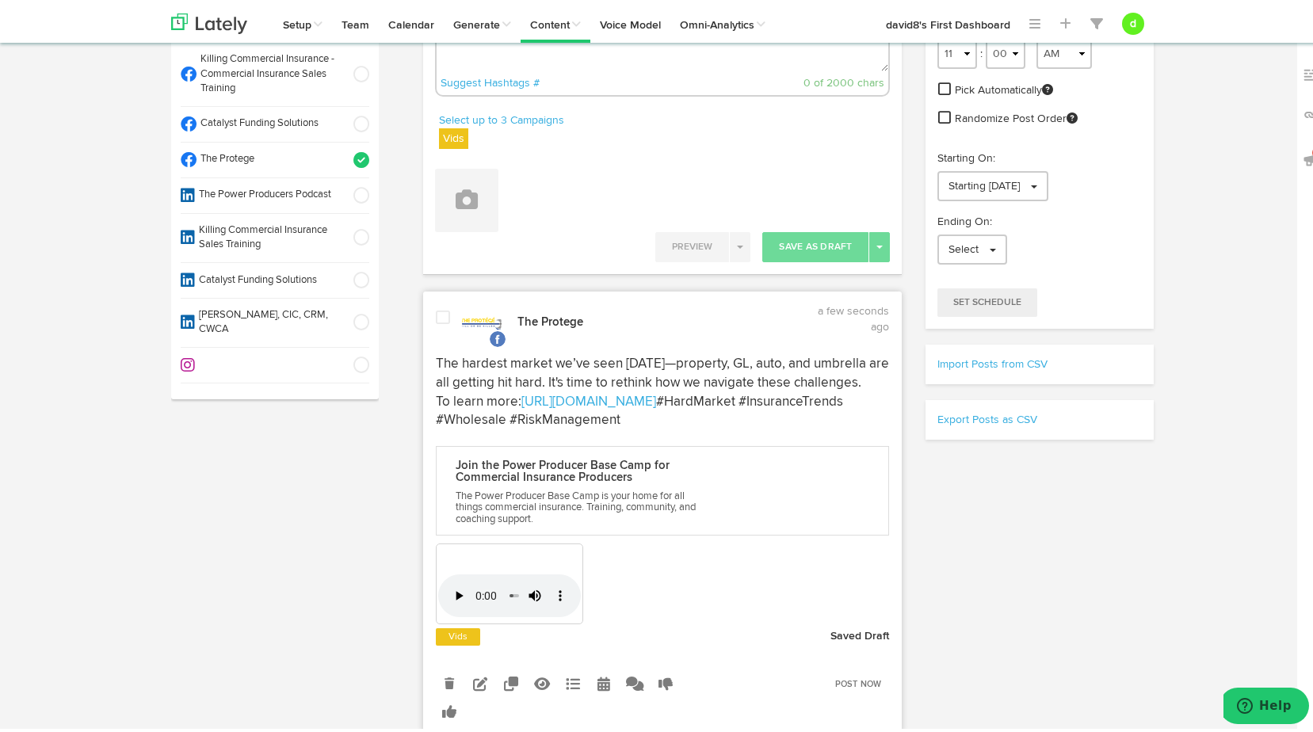
scroll to position [162, 0]
click at [439, 312] on span at bounding box center [443, 317] width 14 height 16
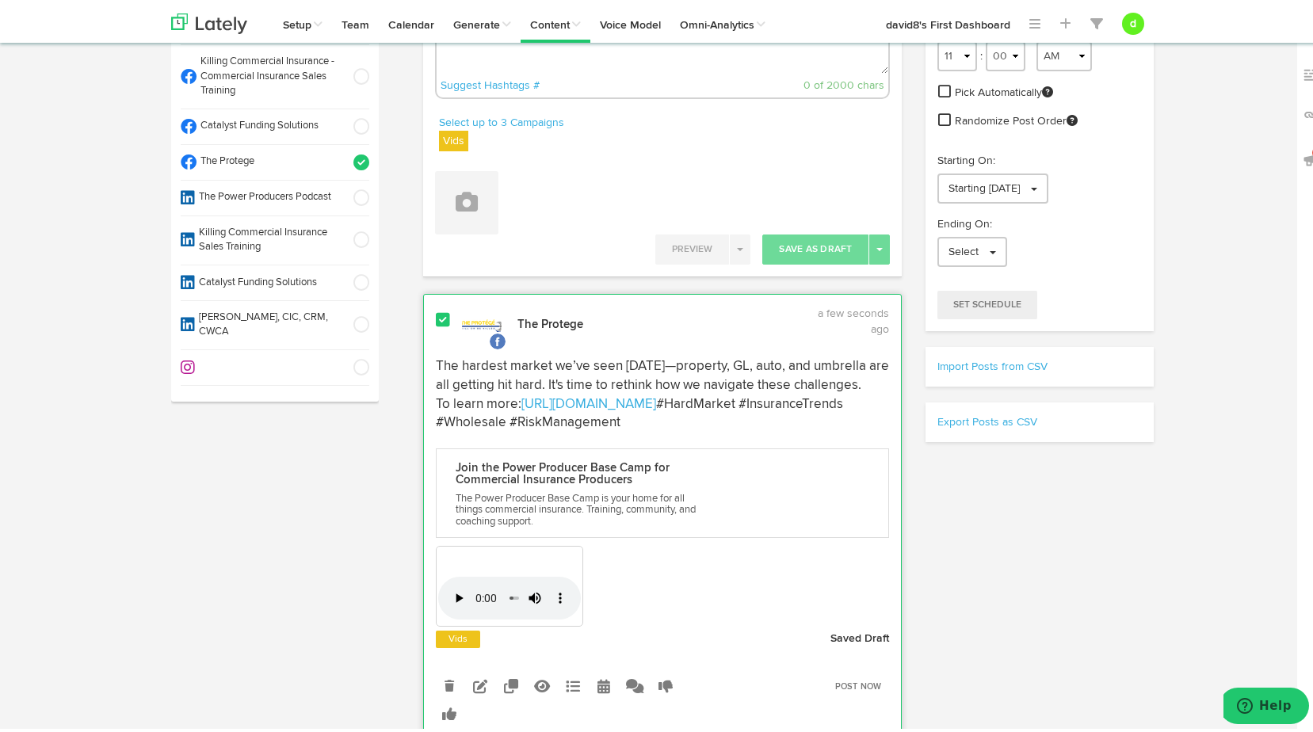
scroll to position [241, 0]
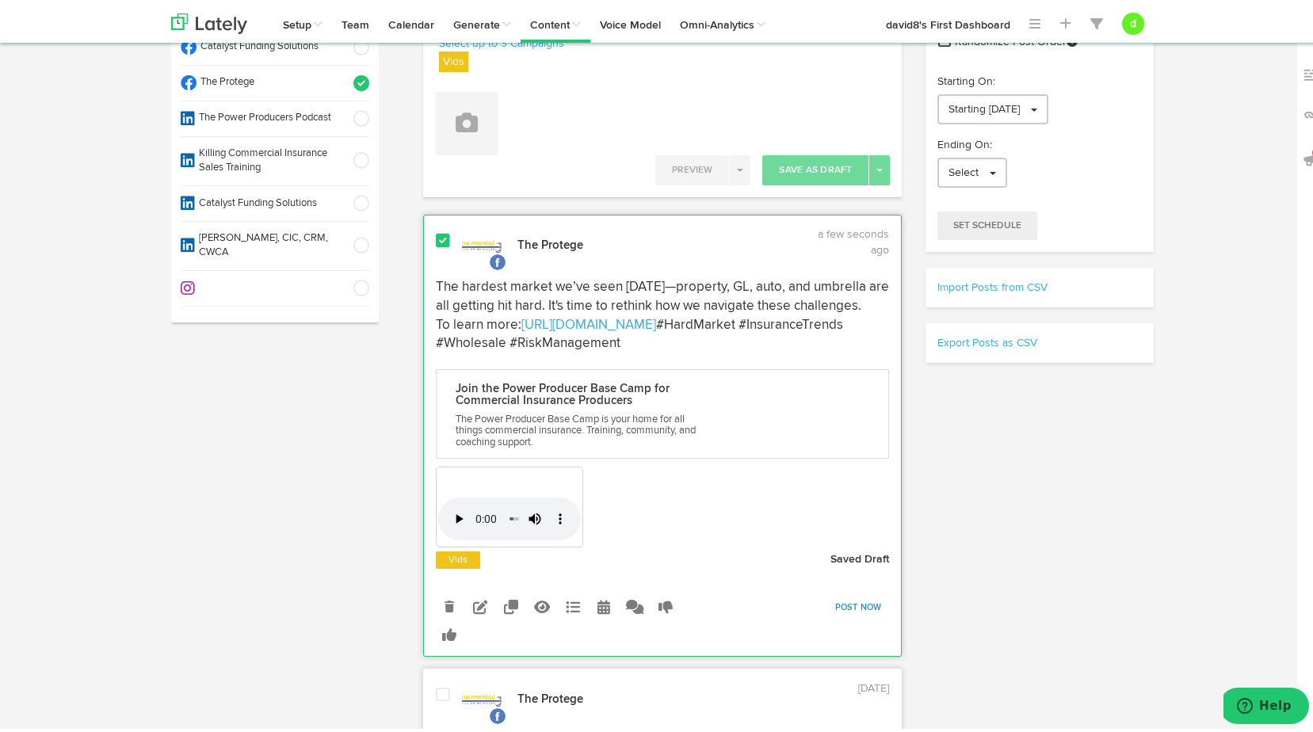
click at [867, 615] on link "Post Now" at bounding box center [858, 604] width 63 height 22
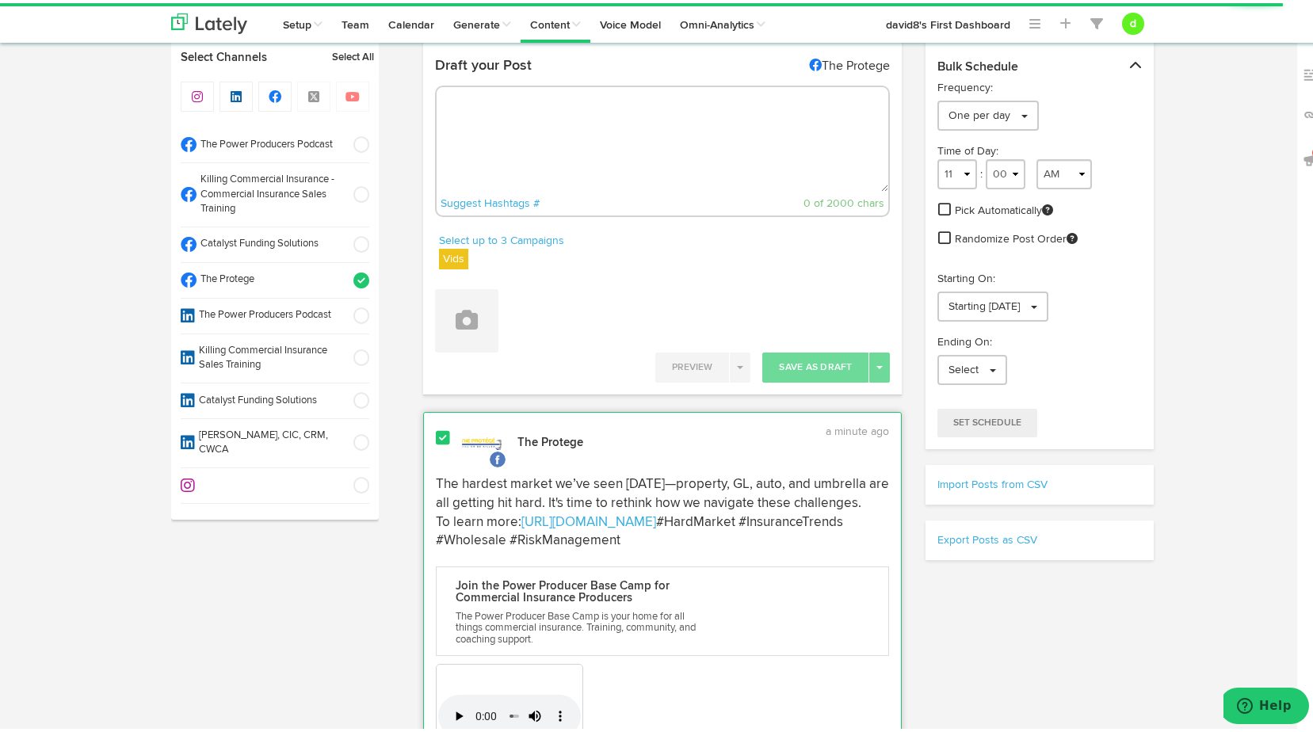
scroll to position [0, 0]
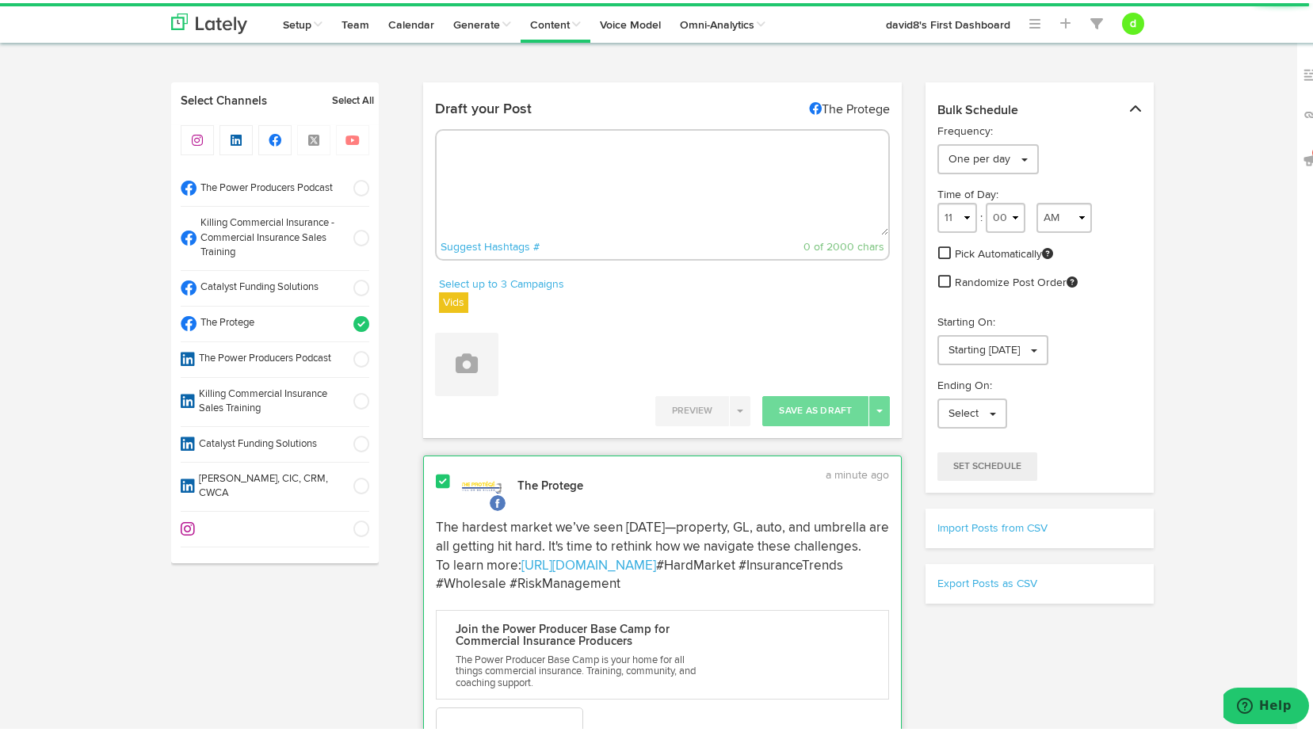
click at [352, 284] on span at bounding box center [356, 285] width 26 height 16
click at [360, 317] on span at bounding box center [356, 321] width 26 height 16
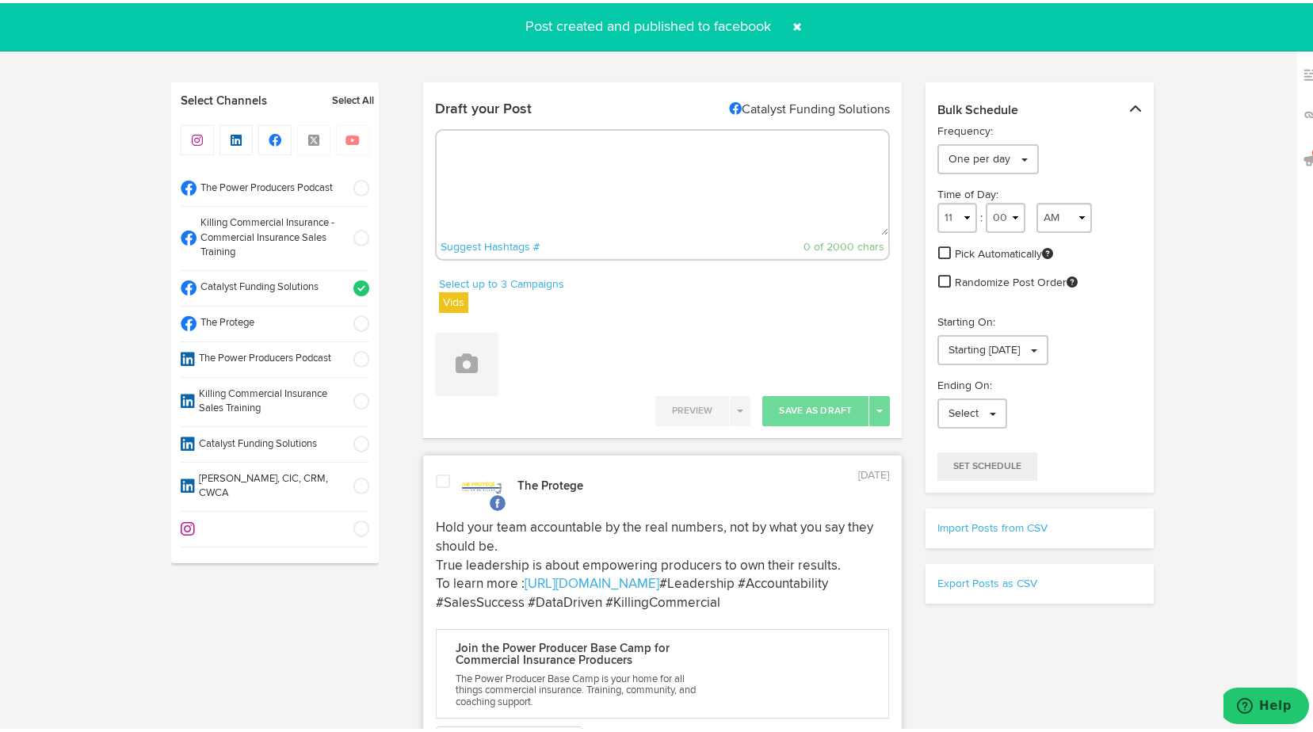
click at [453, 295] on label "Vids" at bounding box center [453, 299] width 29 height 21
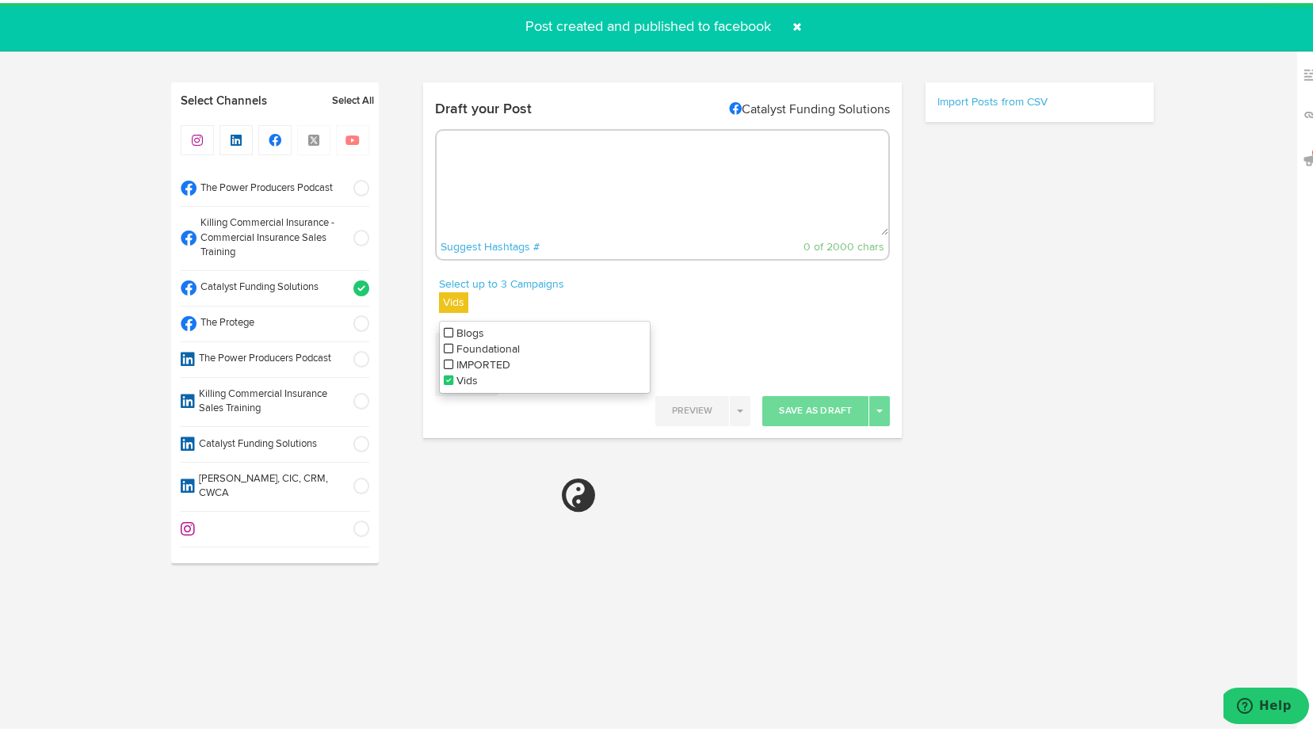
click at [444, 328] on icon at bounding box center [449, 329] width 10 height 11
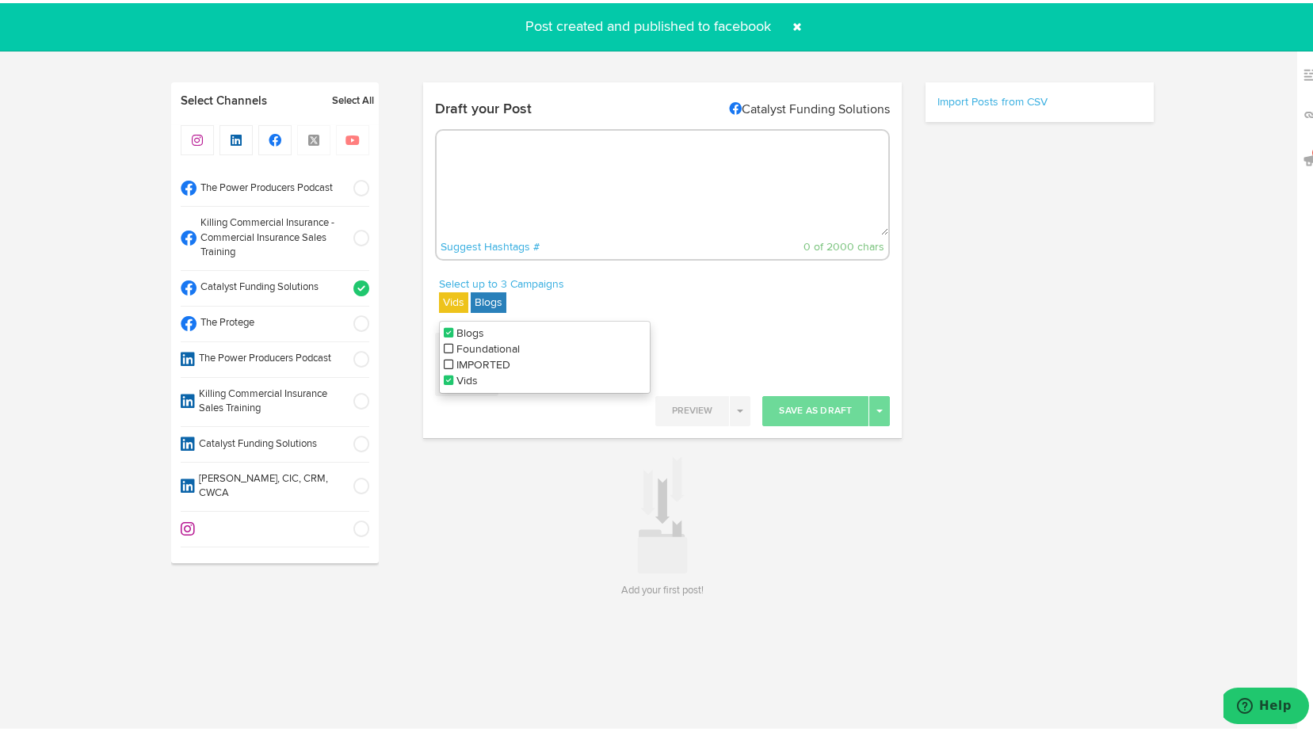
click at [444, 375] on icon at bounding box center [449, 377] width 10 height 11
click at [617, 291] on div "Select up to 3 Campaigns Blogs Blogs Foundational IMPORTED Vids" at bounding box center [544, 295] width 211 height 44
paste textarea "The middle market commercial insurance space is evolving—agencies can now tap i…"
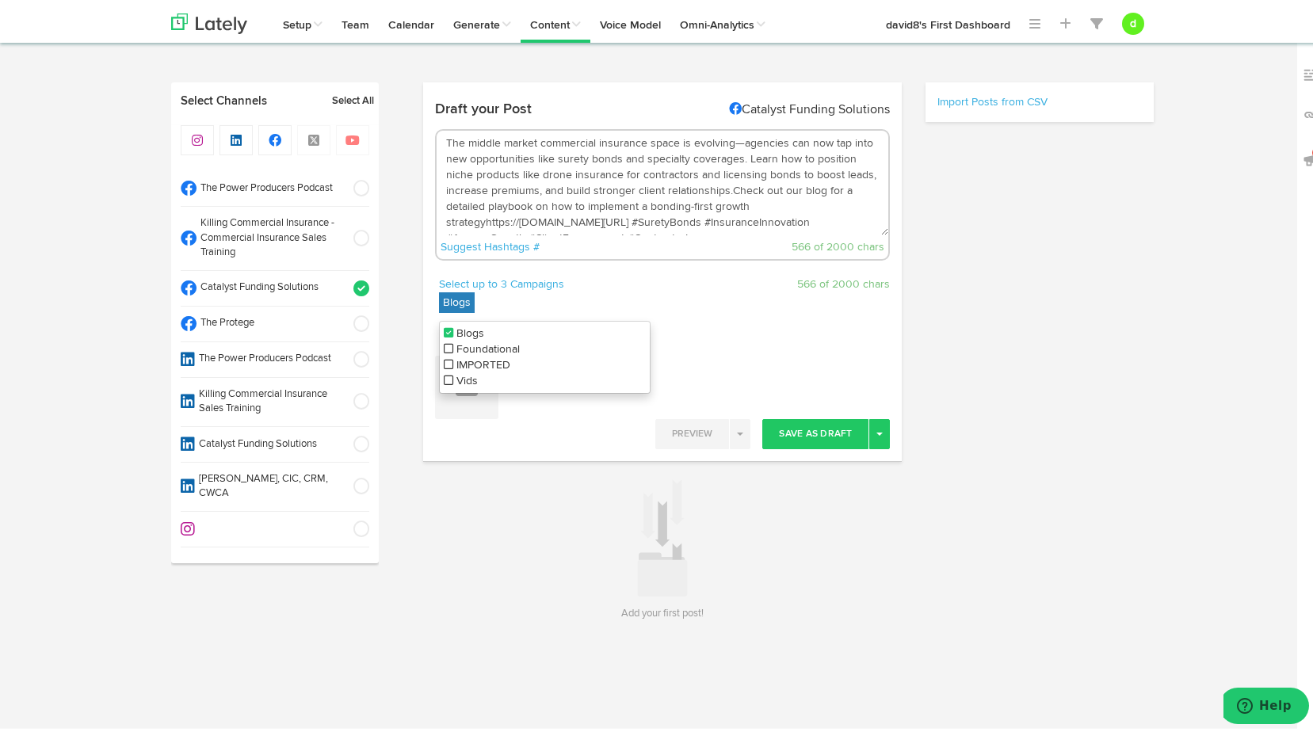
scroll to position [152, 0]
click at [601, 178] on textarea "The middle market commercial insurance space is evolving—agencies can now tap i…" at bounding box center [662, 180] width 452 height 105
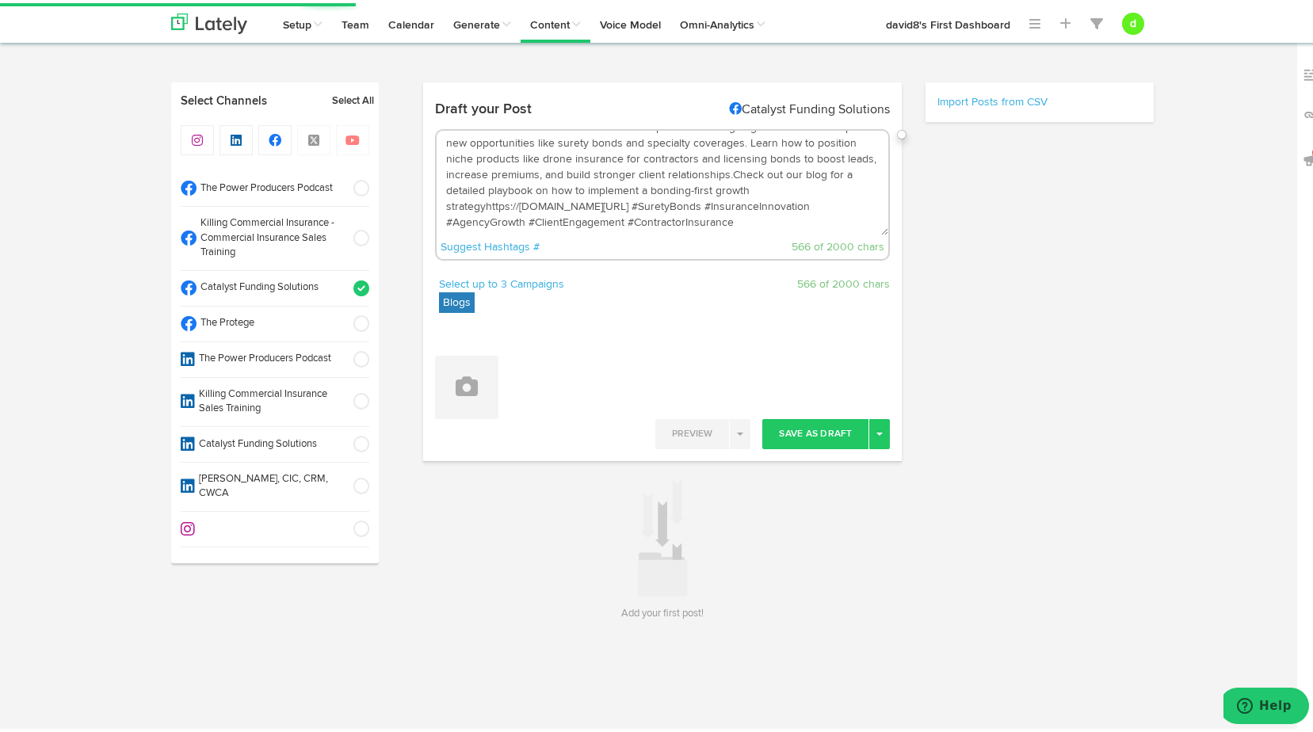
paste textarea "The middle market commercial insurance space is evolving—agencies can now tap i…"
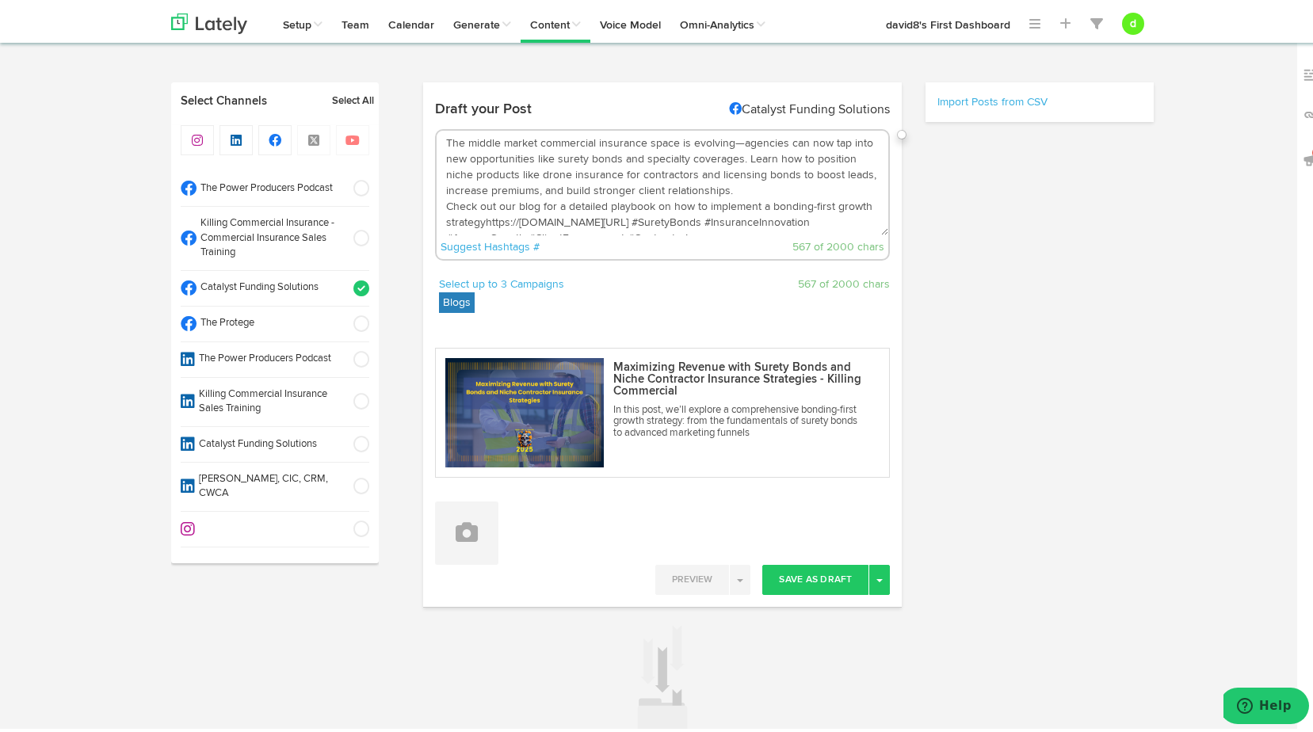
scroll to position [79, 0]
click at [515, 139] on textarea "The middle market commercial insurance space is evolving—agencies can now tap i…" at bounding box center [662, 180] width 452 height 105
click at [674, 151] on textarea "The middle market commercial insurance space is evolving—agencies can now tap i…" at bounding box center [662, 180] width 452 height 105
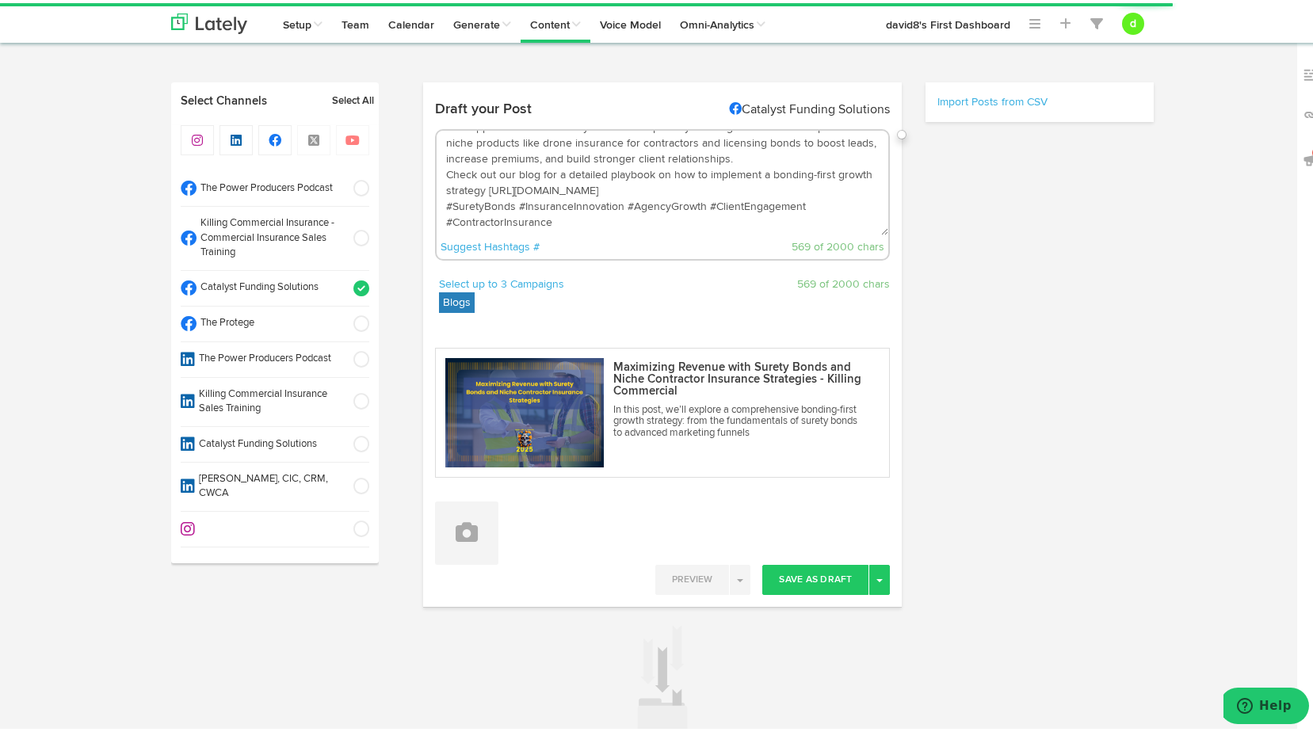
scroll to position [158, 0]
type textarea "The middle market commercial insurance space is evolving—agencies can now tap i…"
click at [797, 589] on button "Save As Draft" at bounding box center [815, 577] width 106 height 30
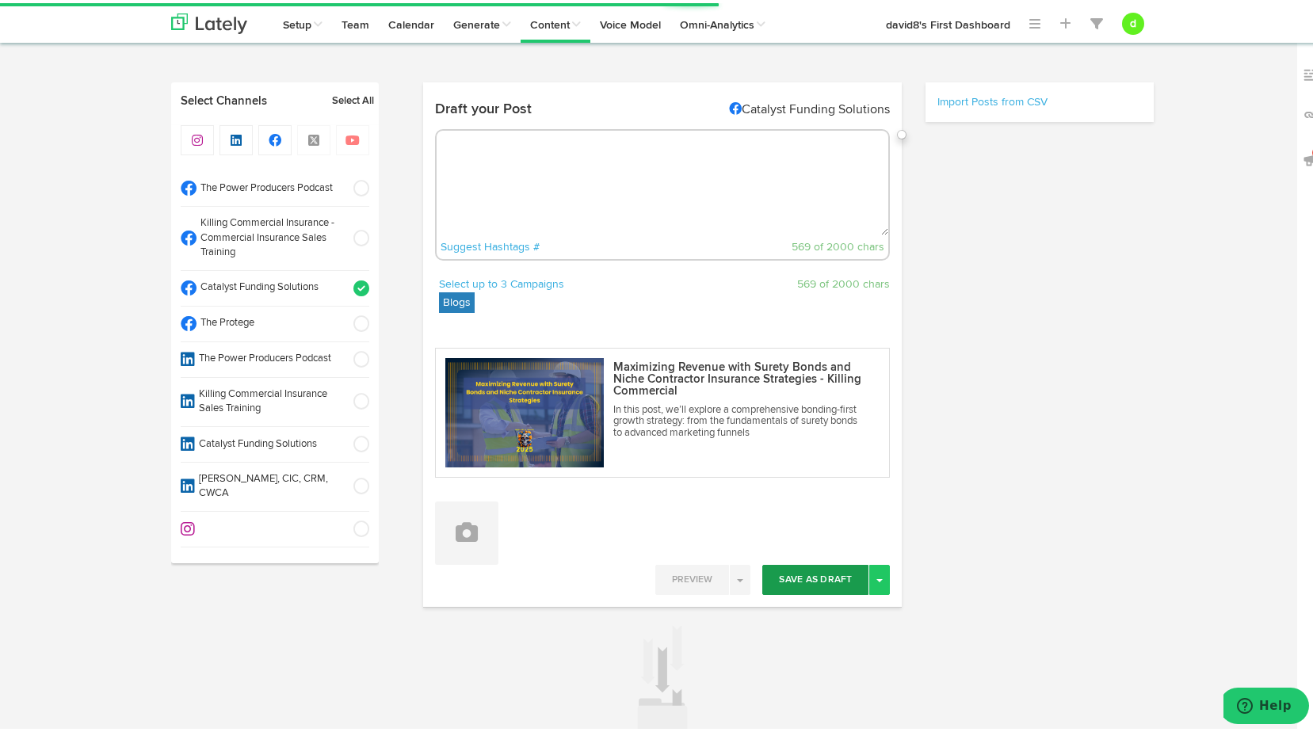
scroll to position [0, 0]
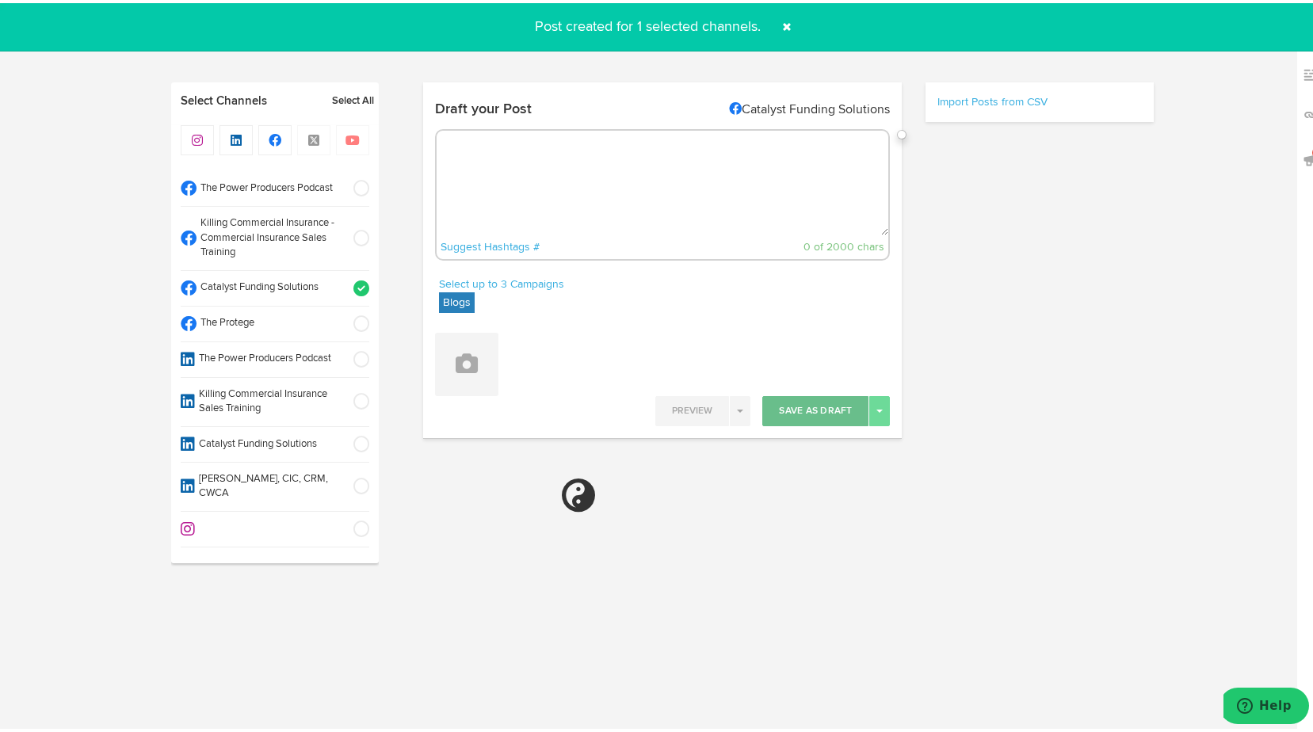
select select "11"
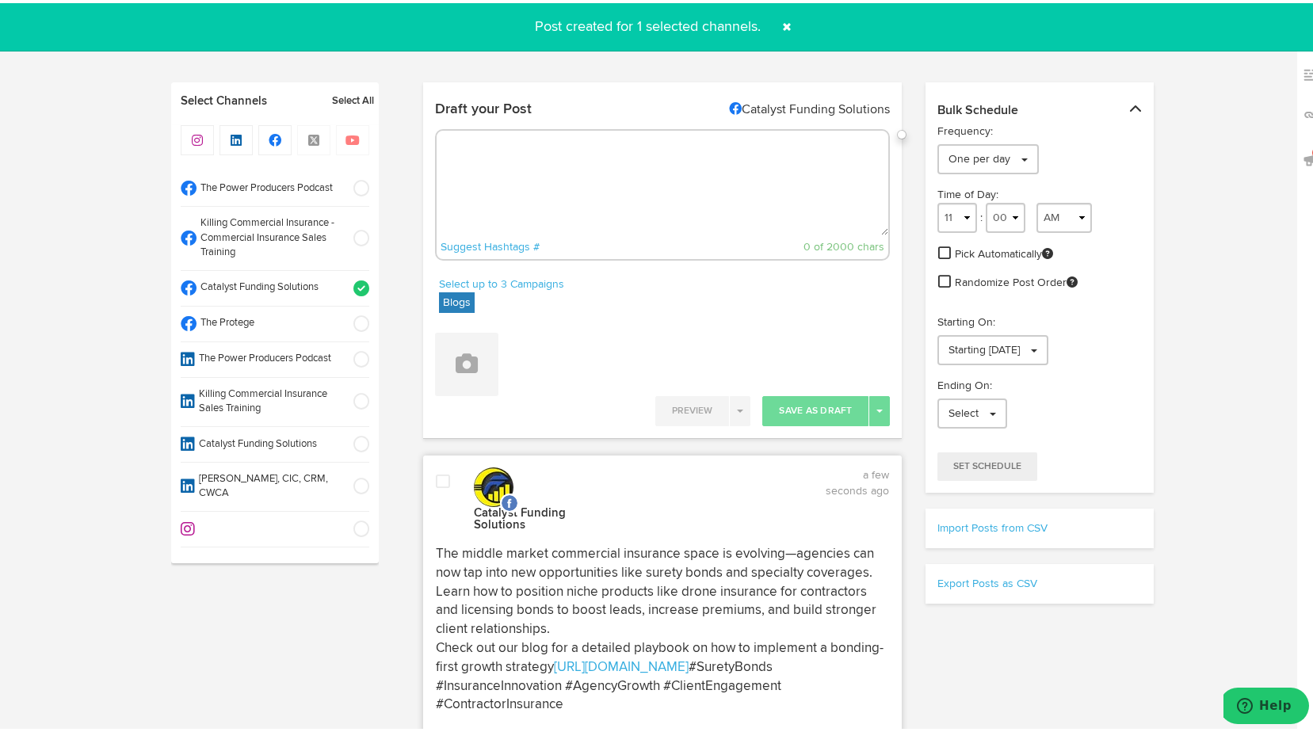
click at [424, 472] on div at bounding box center [443, 500] width 38 height 59
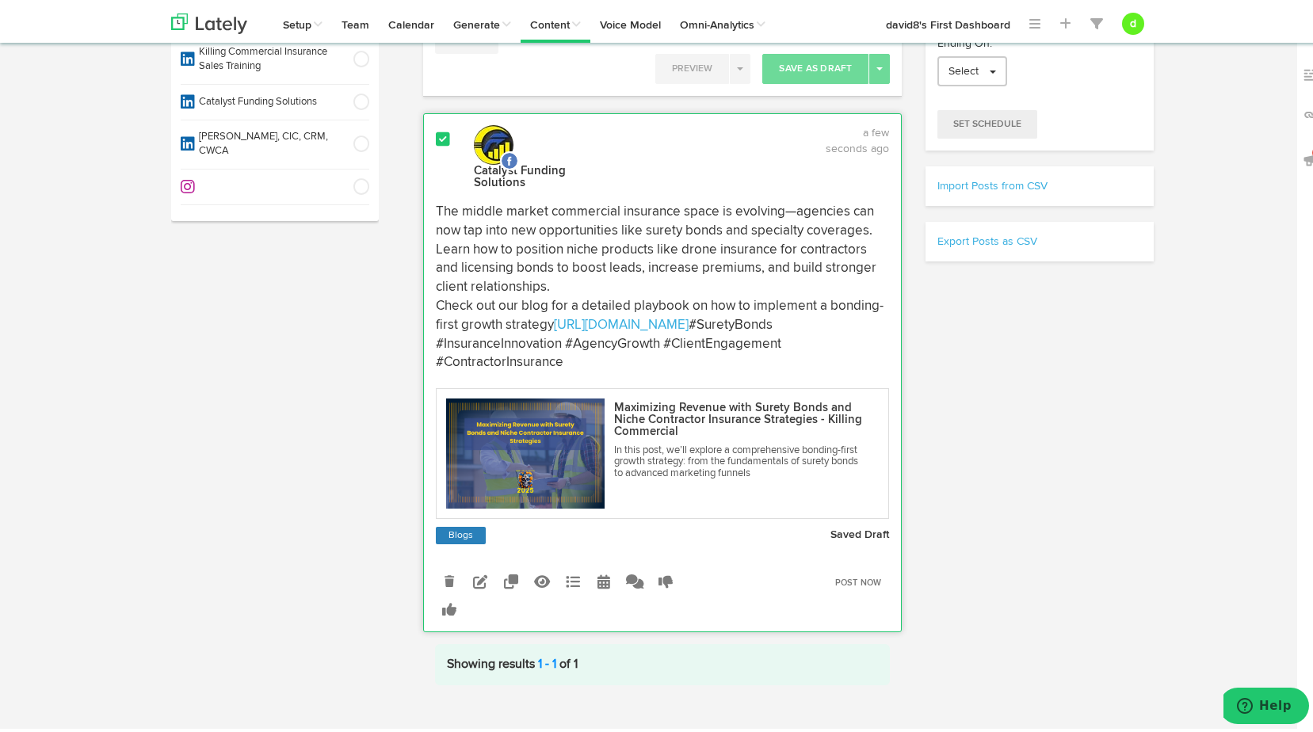
scroll to position [372, 0]
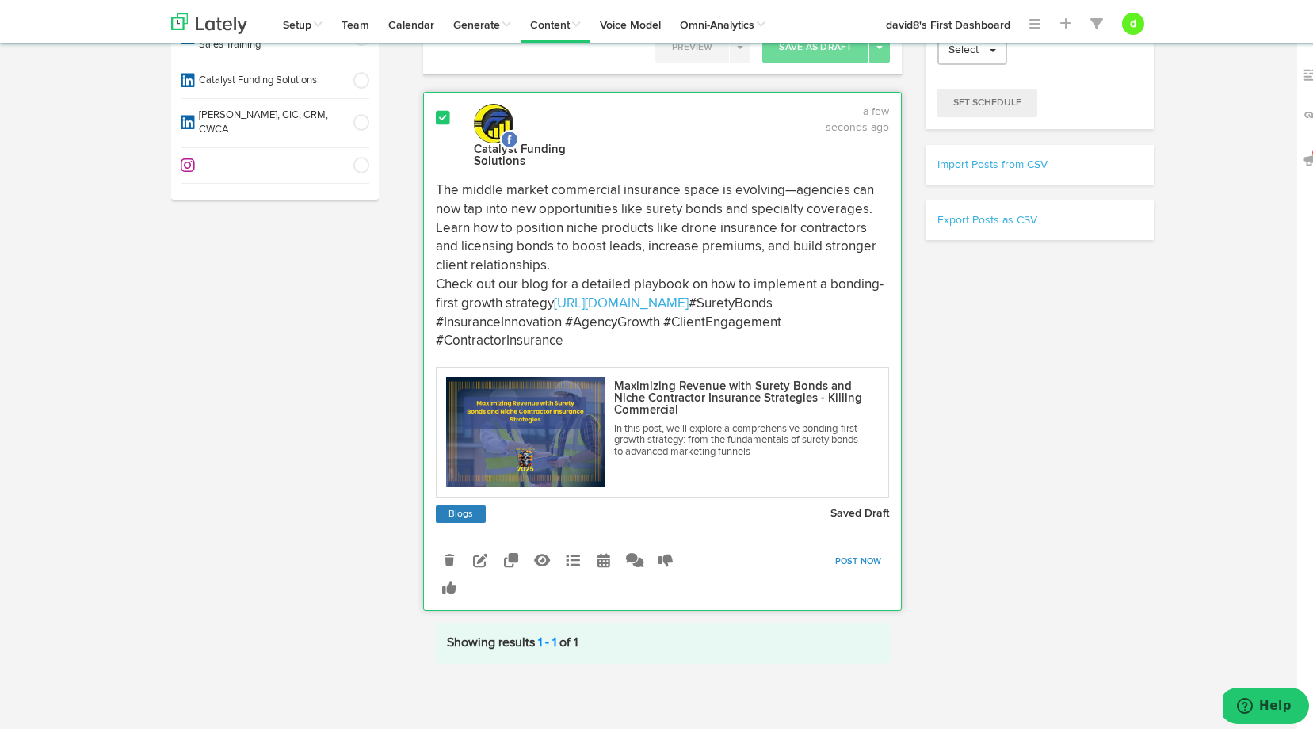
click at [848, 560] on link "Post Now" at bounding box center [858, 558] width 63 height 22
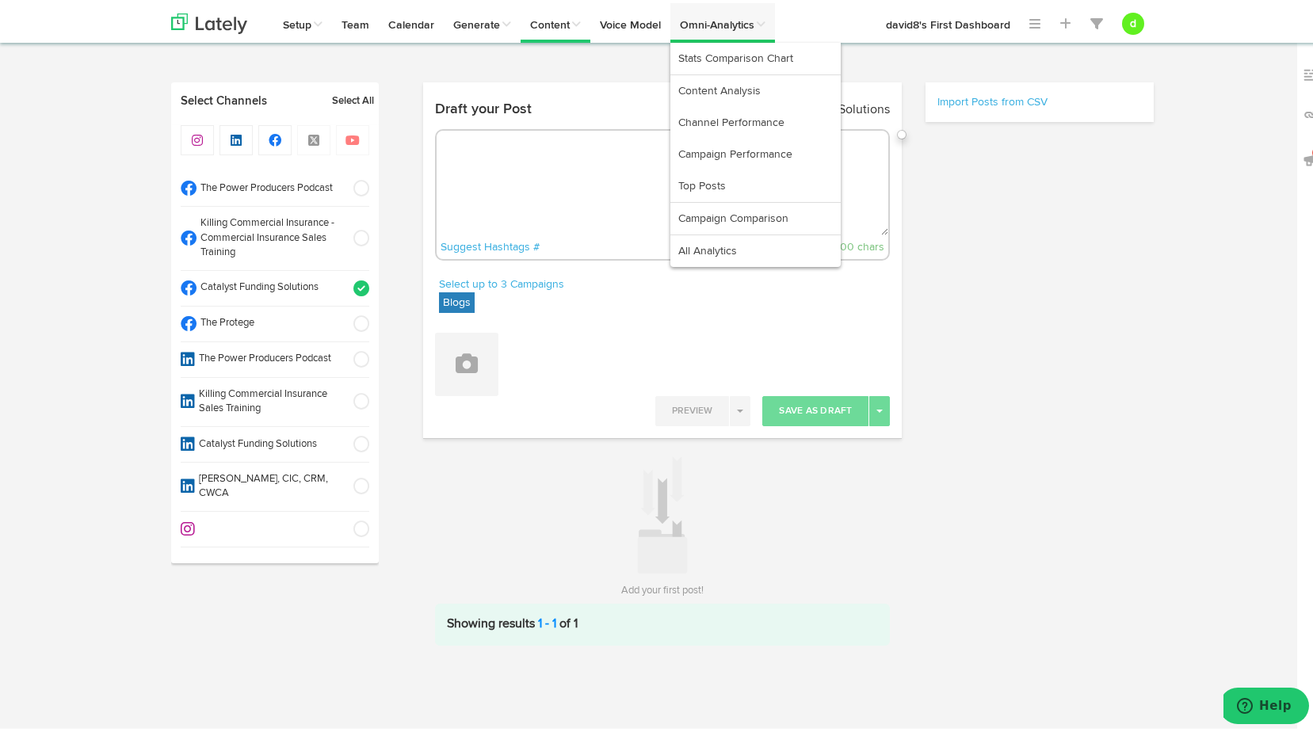
scroll to position [0, 0]
